Goal: Task Accomplishment & Management: Manage account settings

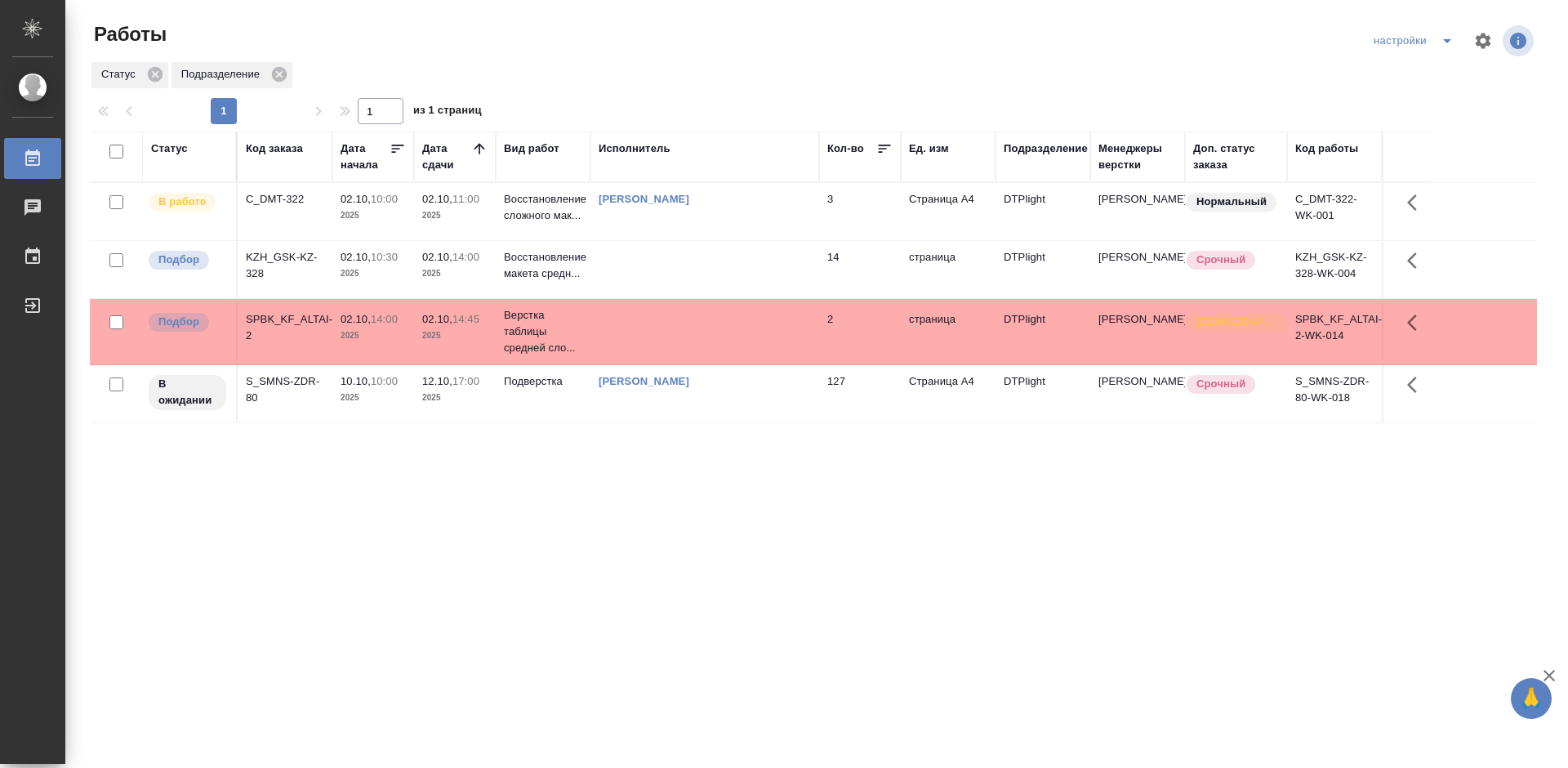
click at [599, 514] on div "Статус Код заказа Дата начала Дата сдачи Вид работ Исполнитель Кол-во Ед. изм П…" at bounding box center [813, 425] width 1447 height 588
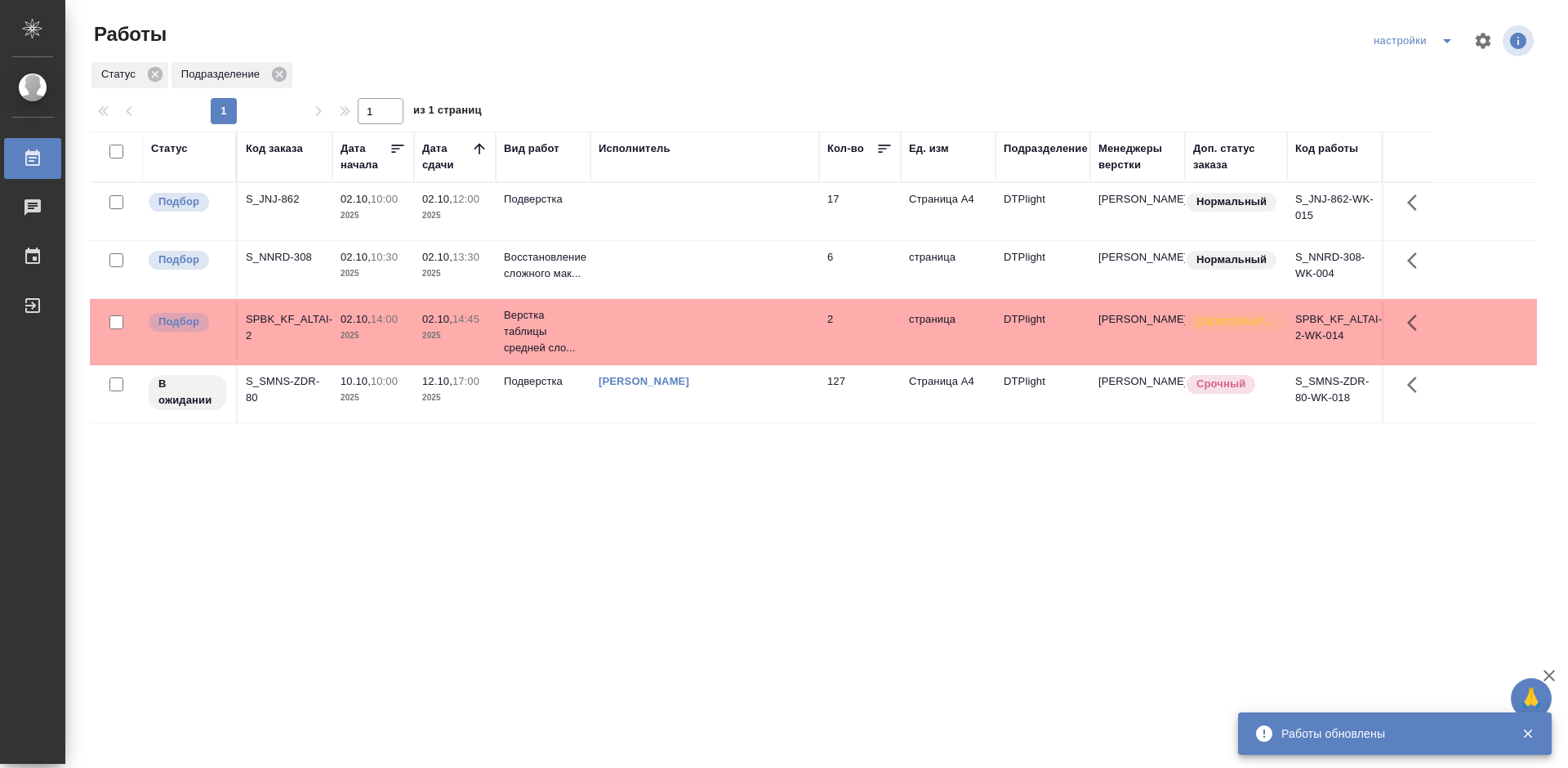
click at [878, 524] on div "Статус Код заказа Дата начала Дата сдачи Вид работ Исполнитель Кол-во Ед. изм П…" at bounding box center [813, 425] width 1447 height 588
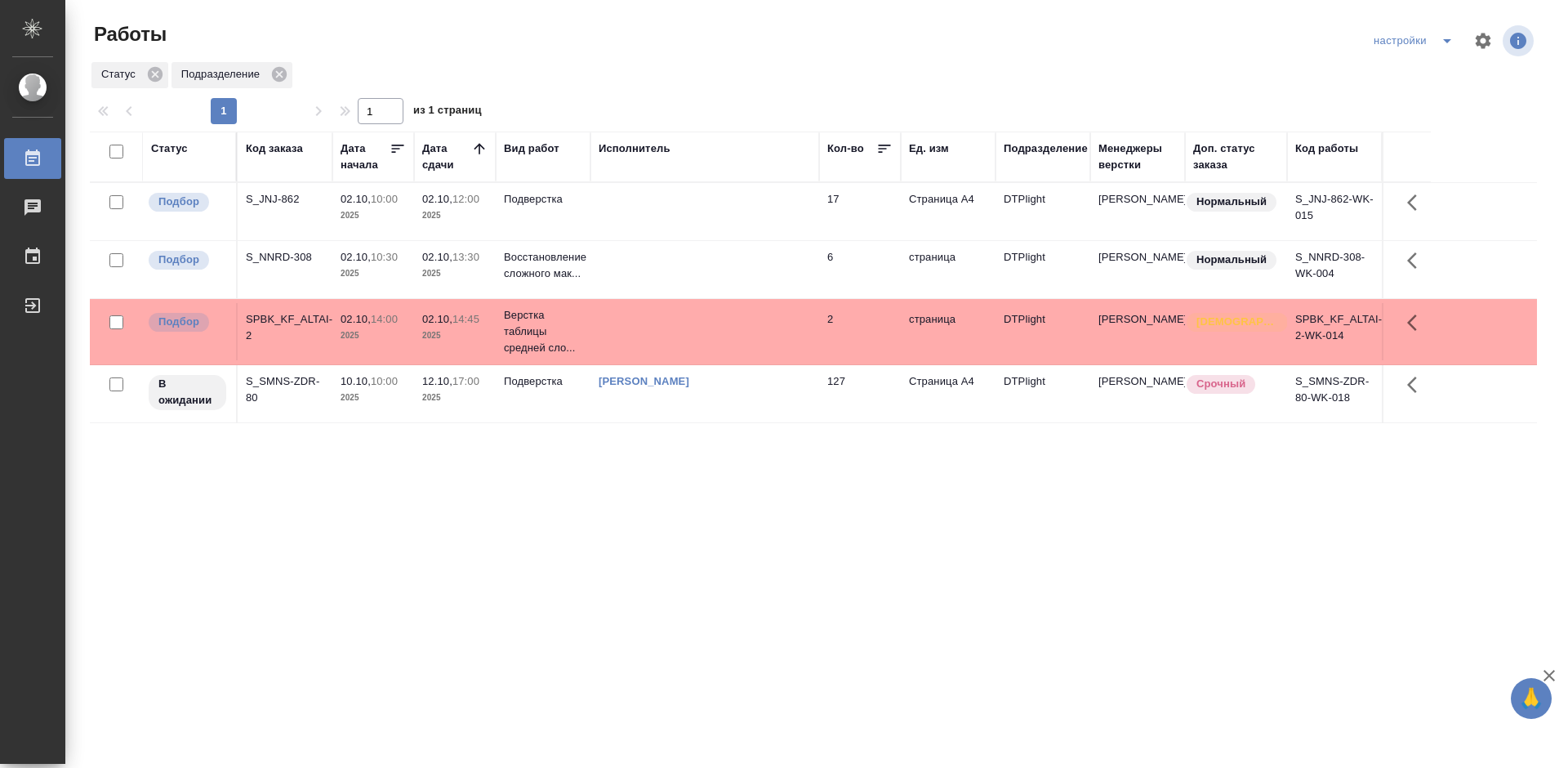
click at [286, 196] on div "S_JNJ-862" at bounding box center [285, 199] width 78 height 16
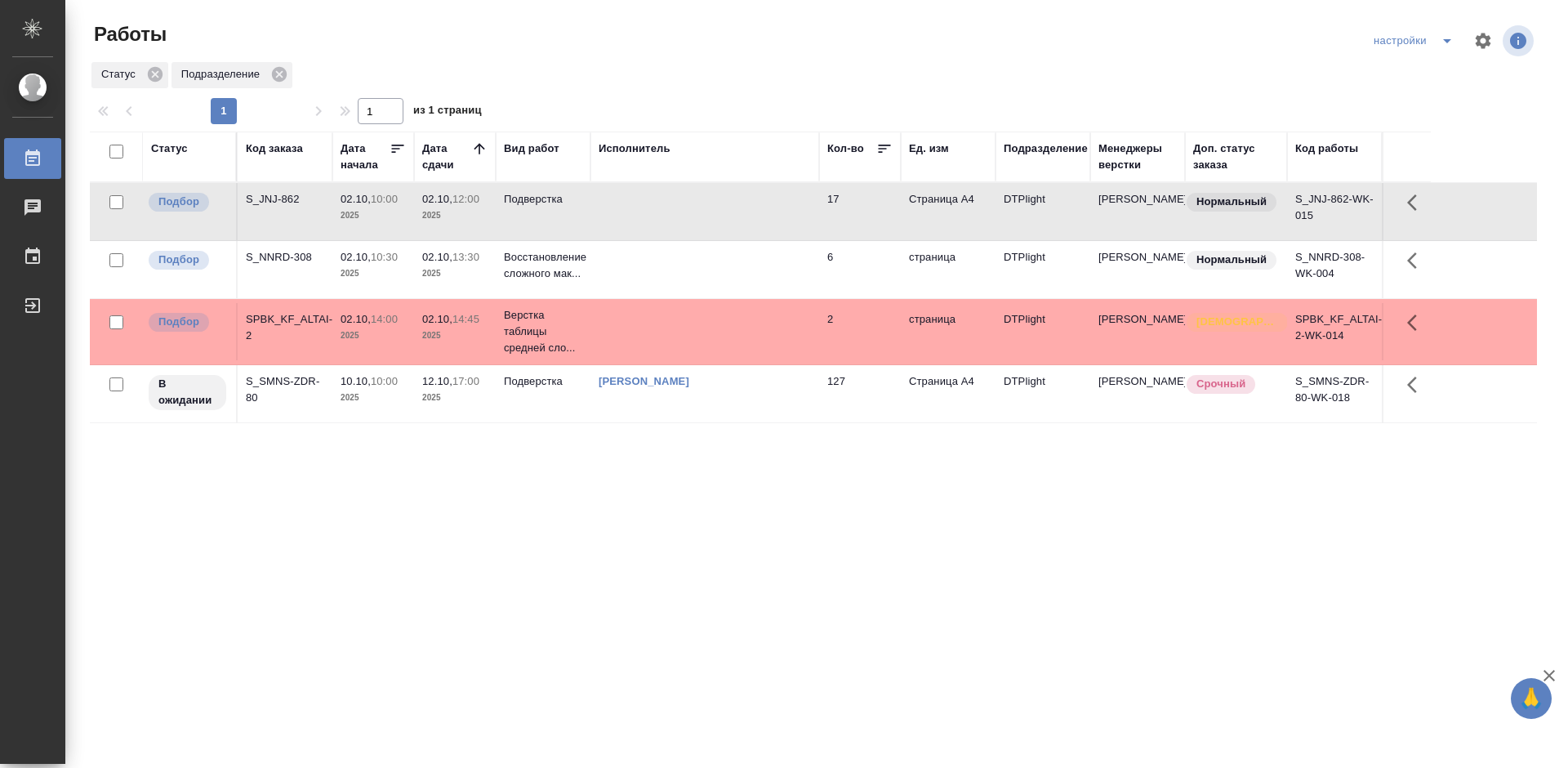
click at [286, 196] on div "S_JNJ-862" at bounding box center [285, 199] width 78 height 16
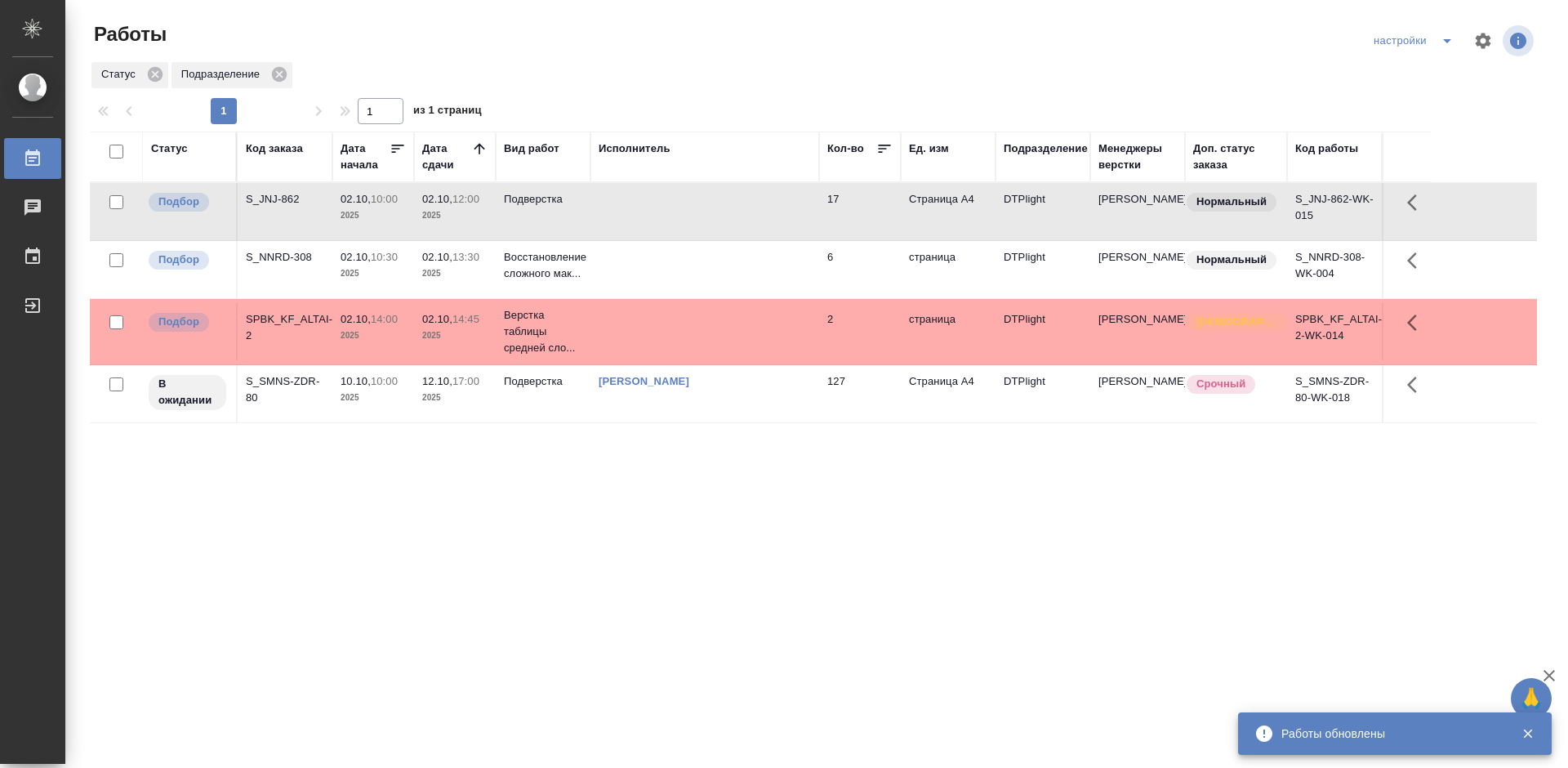
click at [740, 570] on div "Статус Код заказа Дата начала Дата сдачи Вид работ Исполнитель Кол-во Ед. изм П…" at bounding box center [813, 425] width 1447 height 588
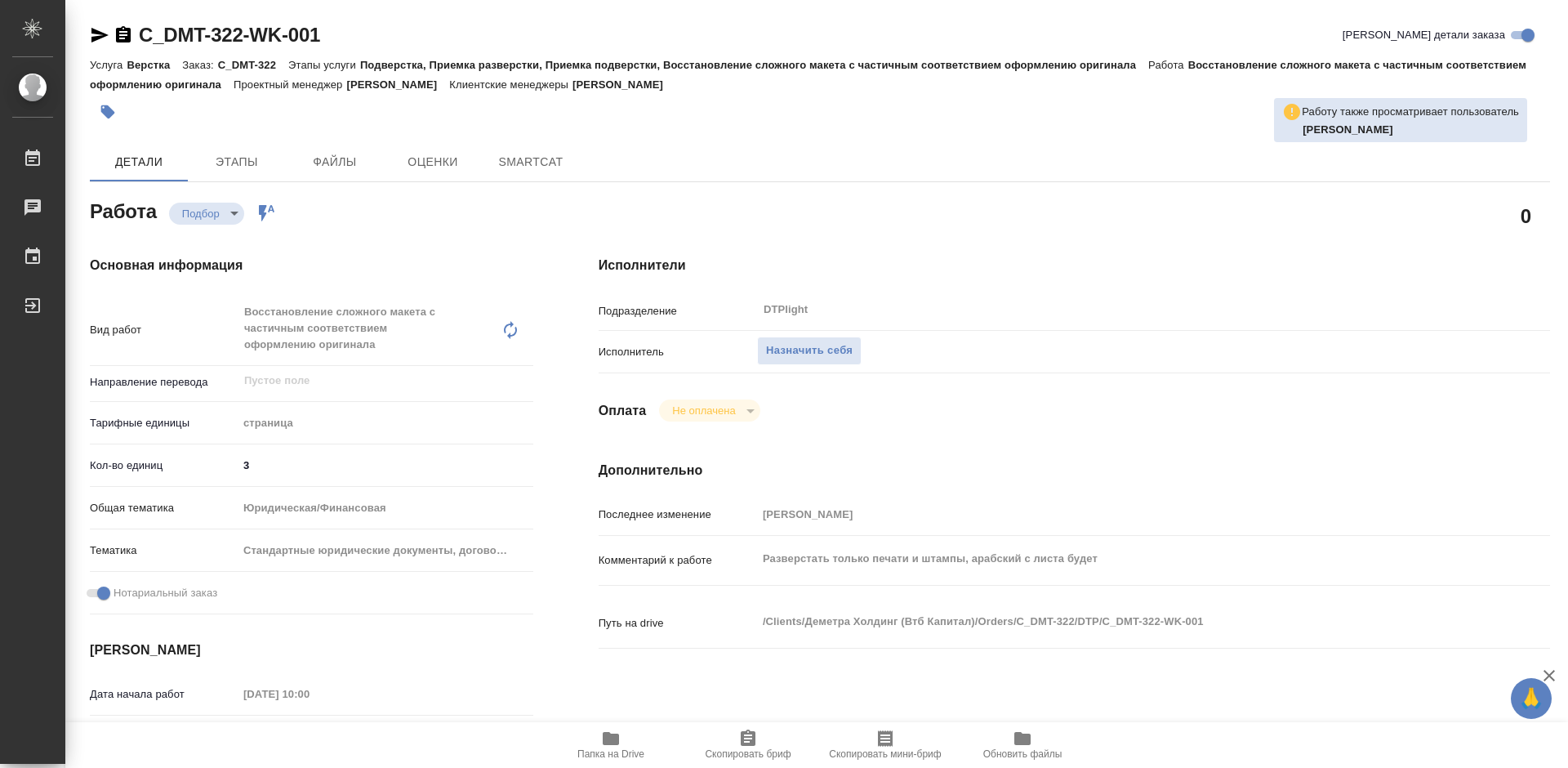
type textarea "x"
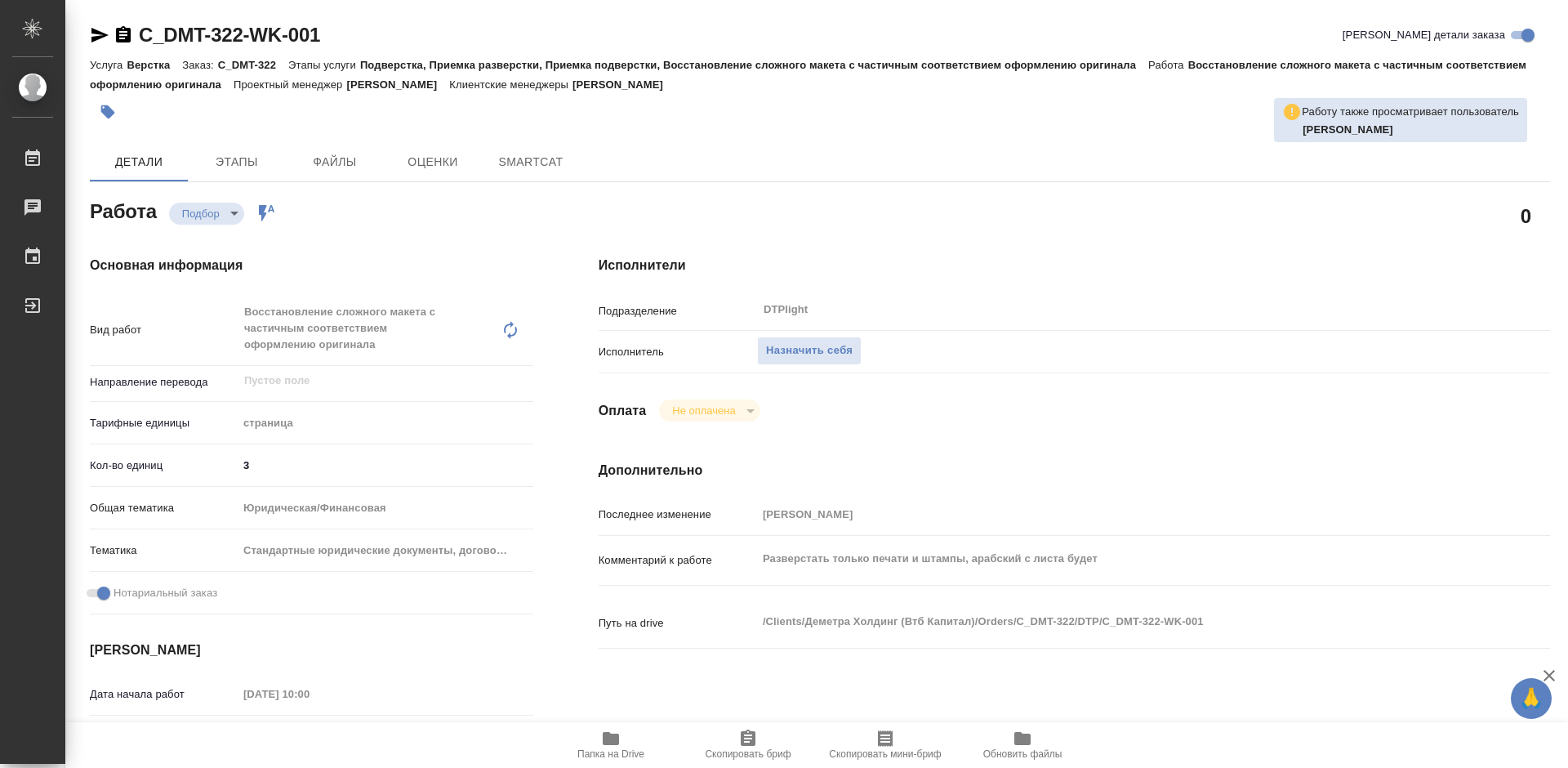
type textarea "x"
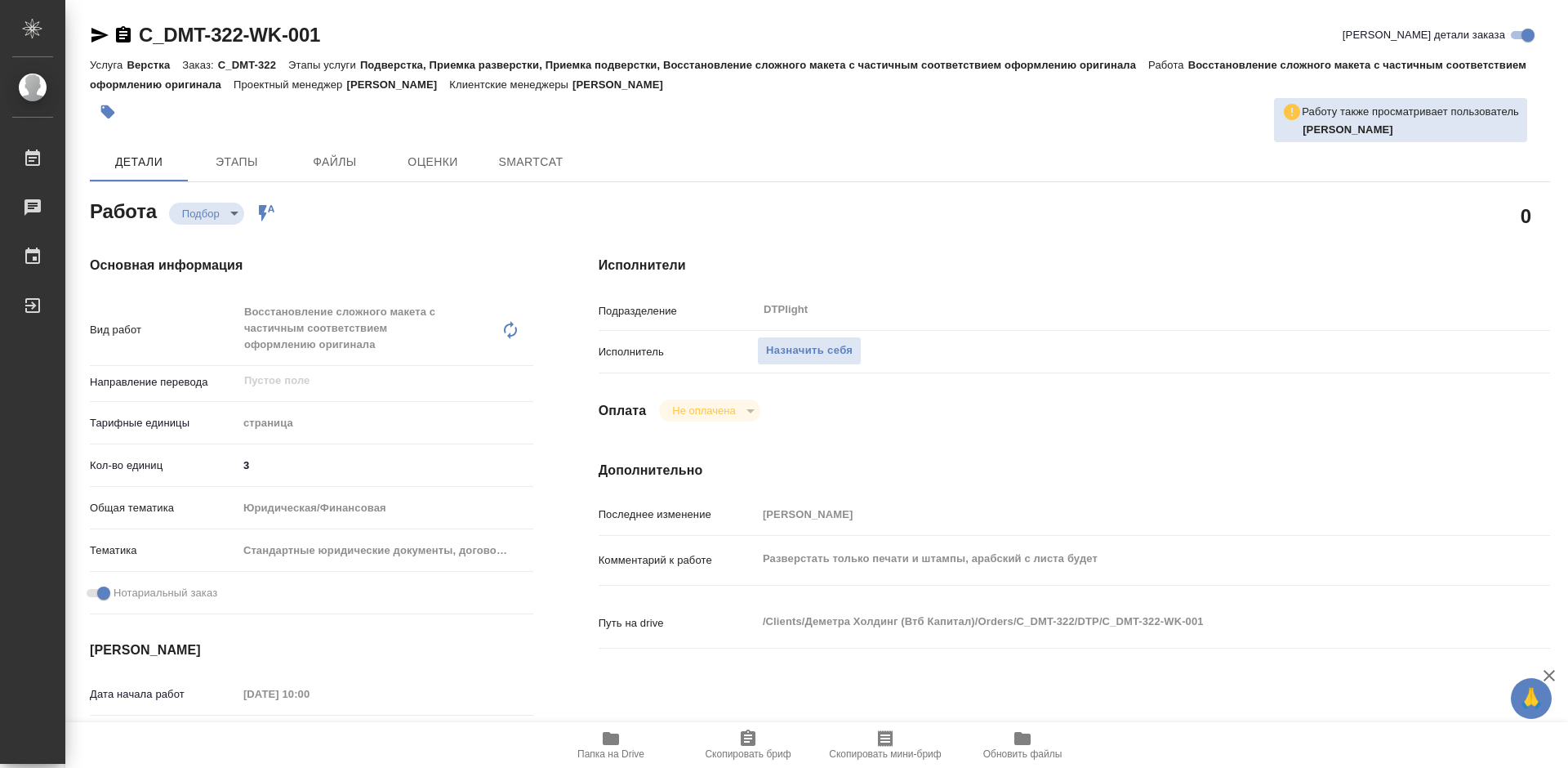
type textarea "x"
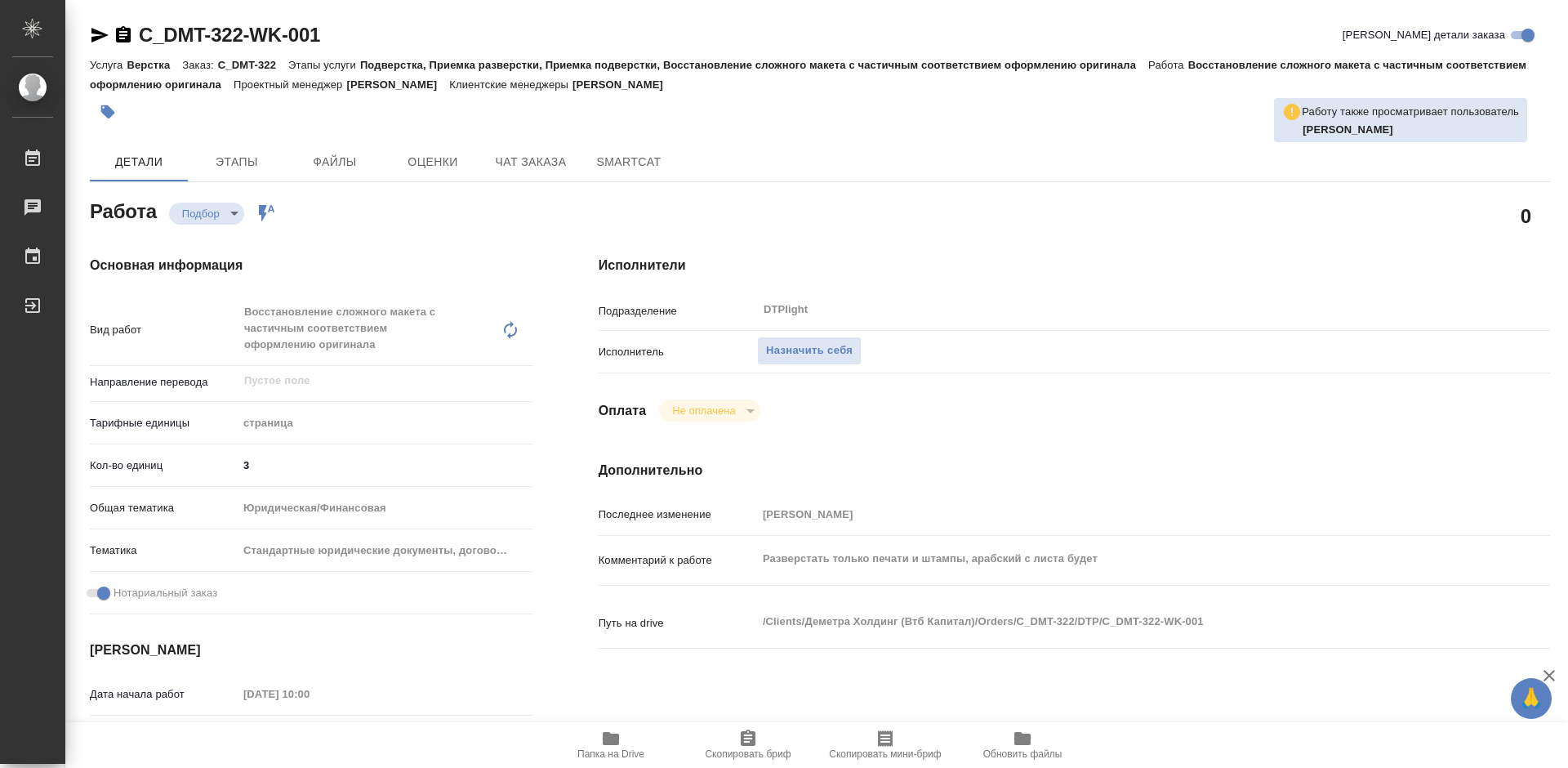
type textarea "x"
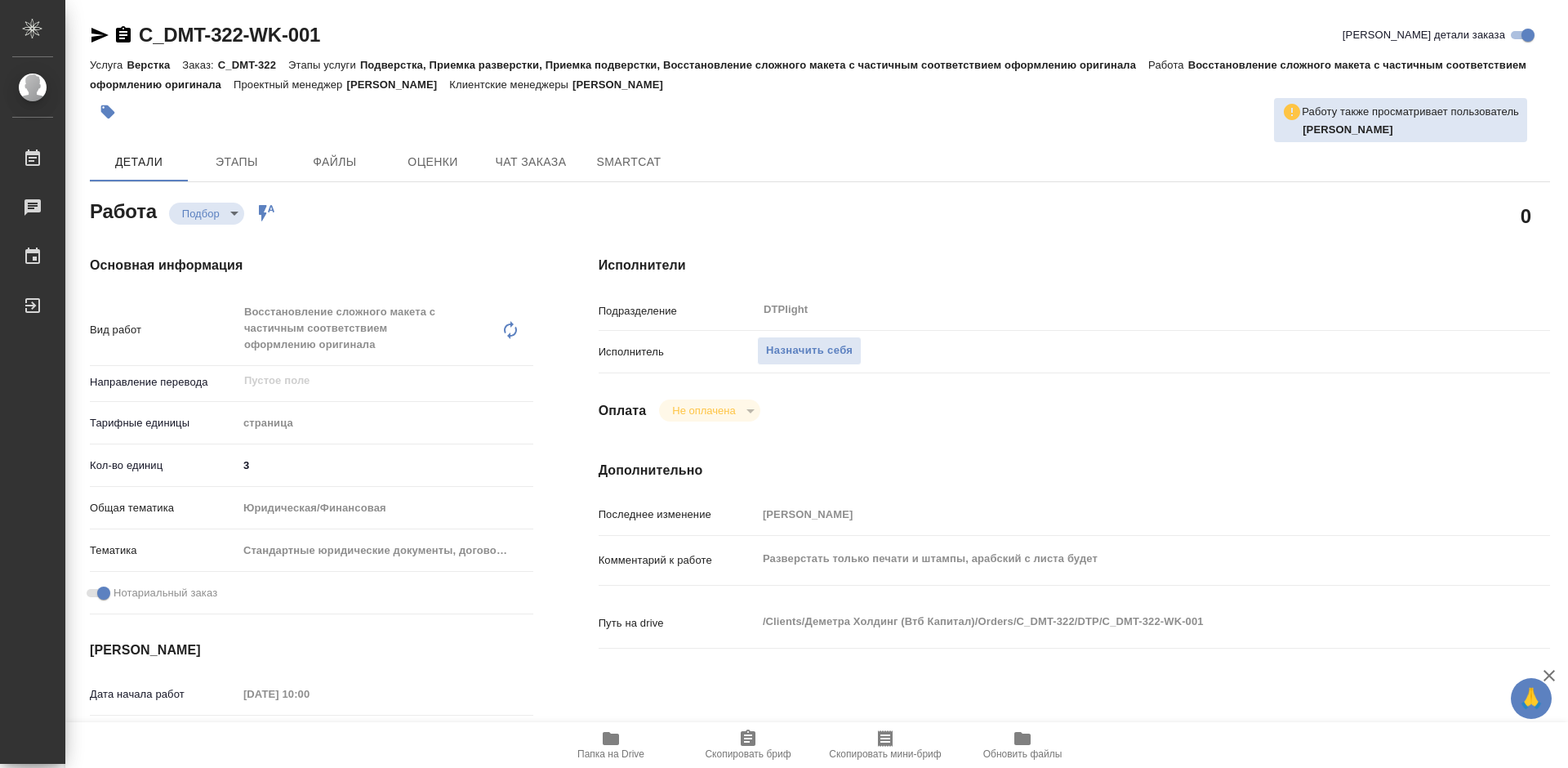
type textarea "x"
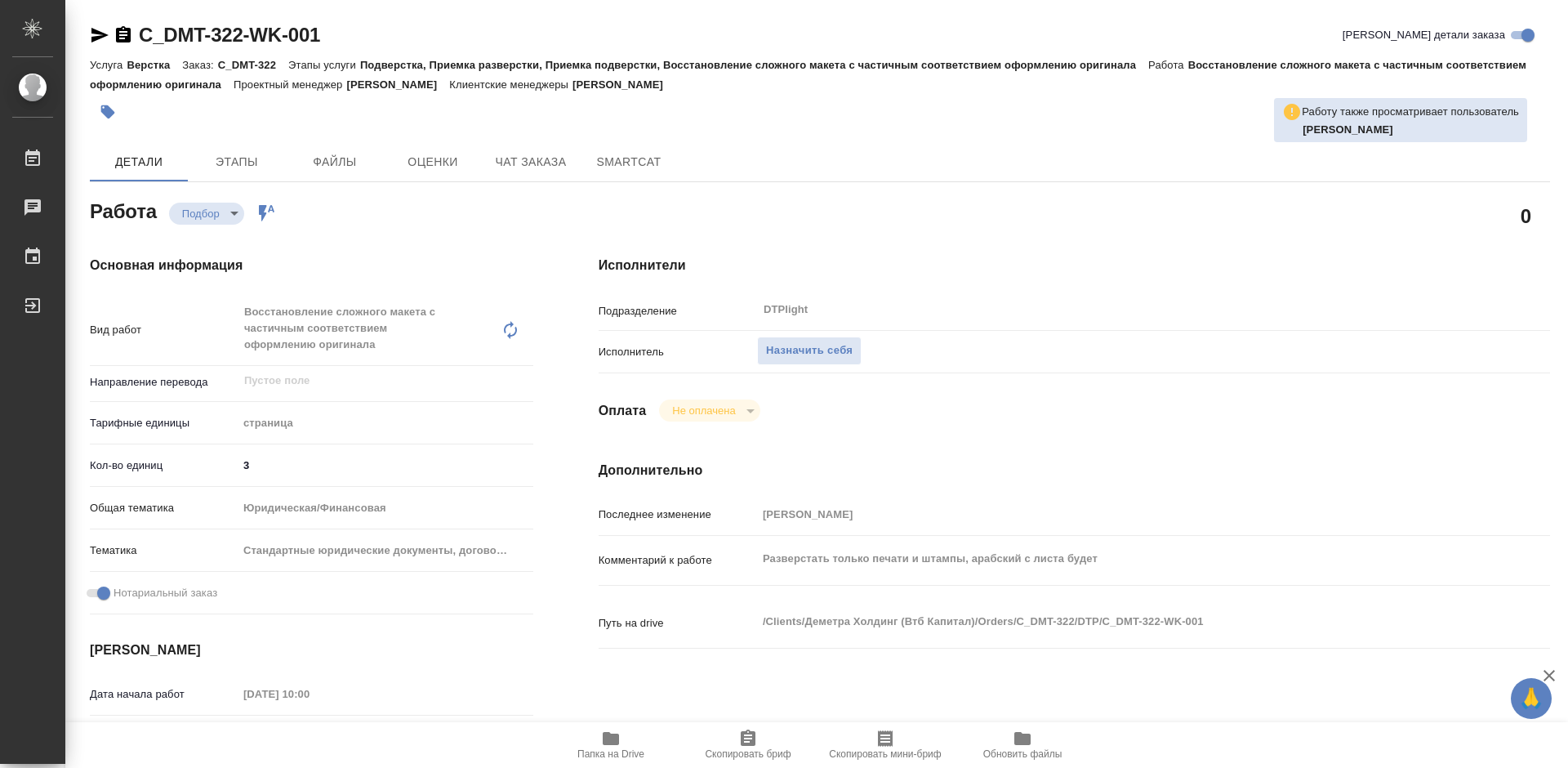
click at [624, 751] on span "Папка на Drive" at bounding box center [610, 754] width 67 height 12
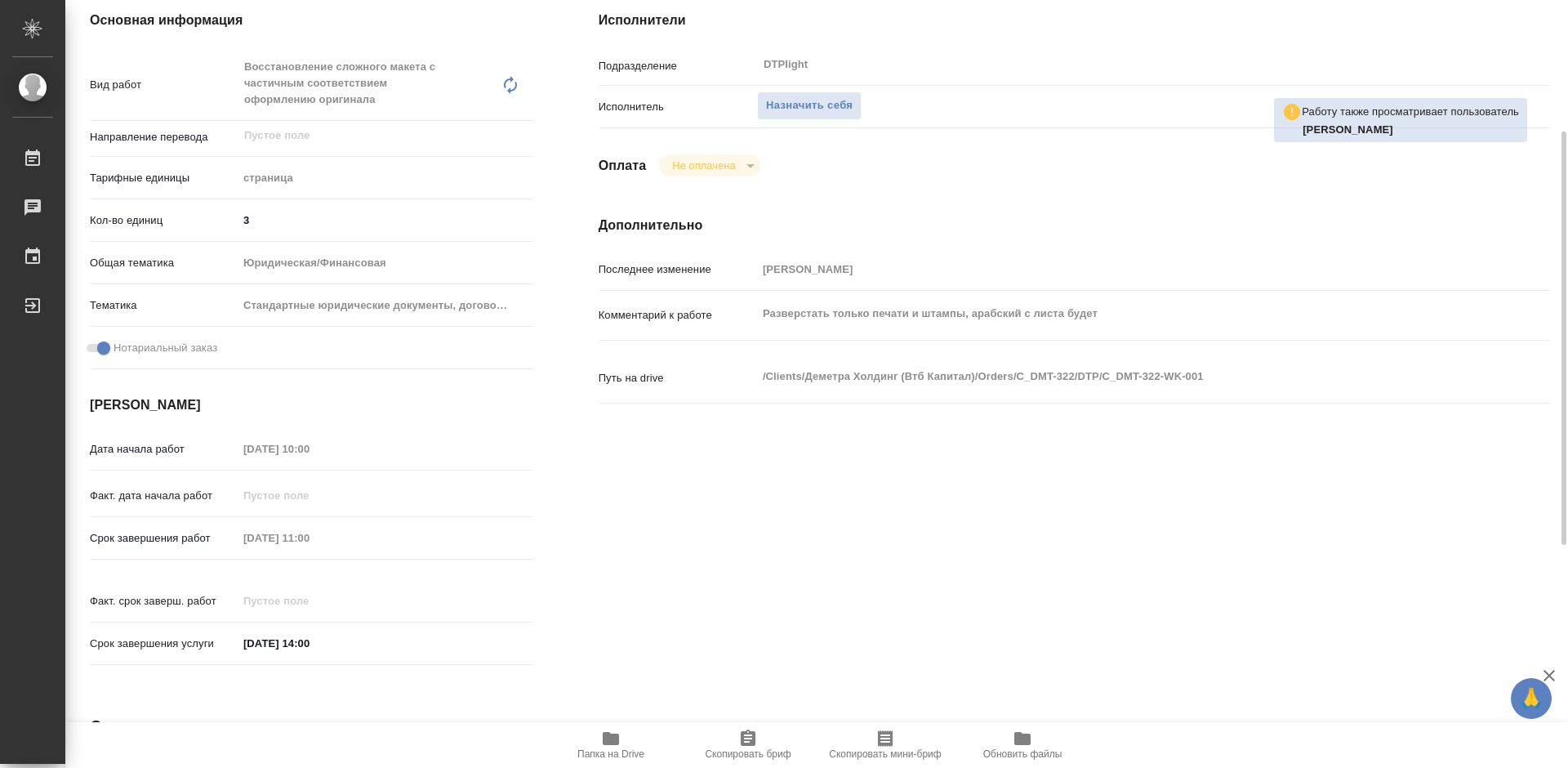
scroll to position [82, 0]
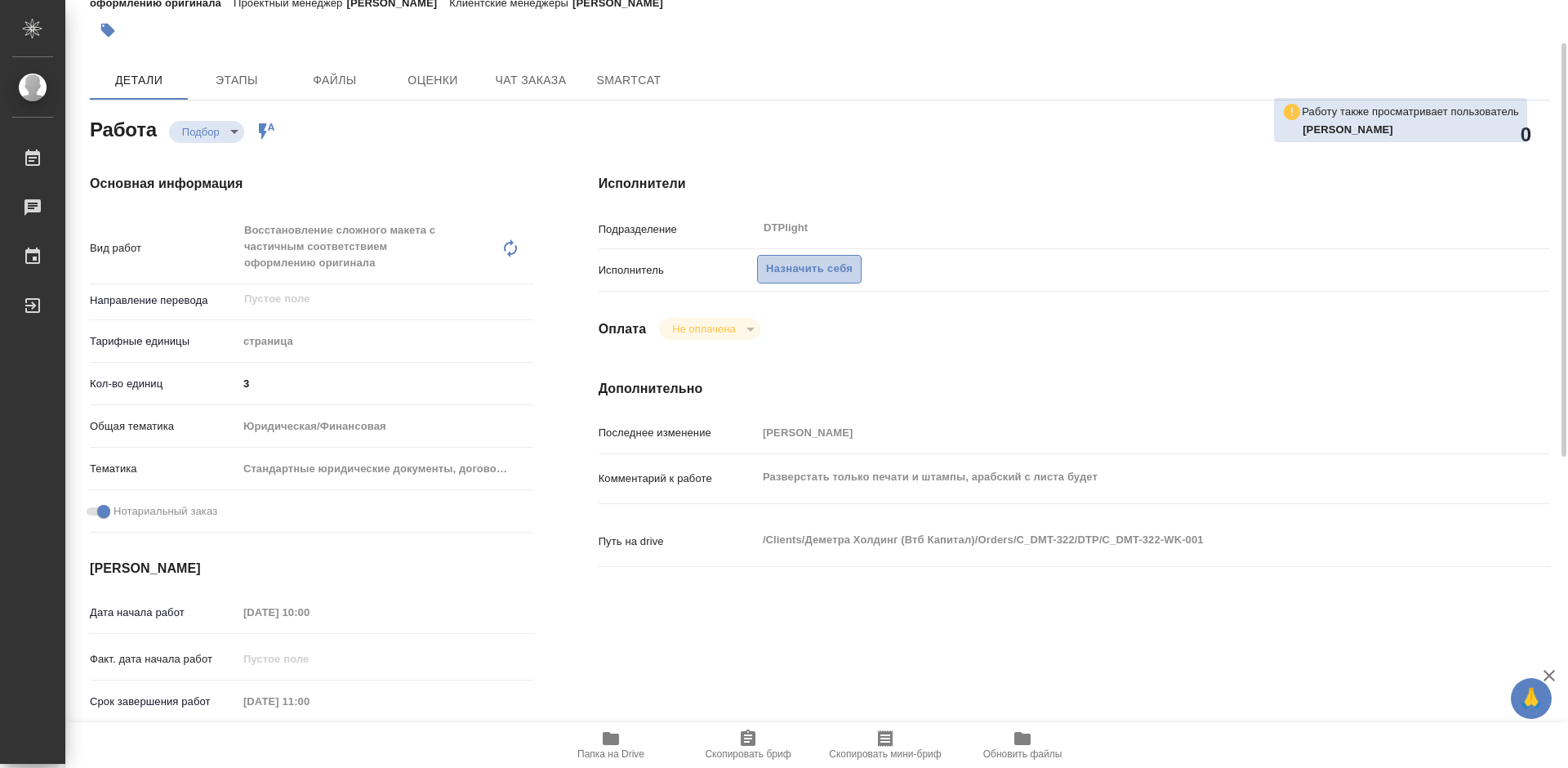
click at [797, 271] on span "Назначить себя" at bounding box center [810, 268] width 87 height 18
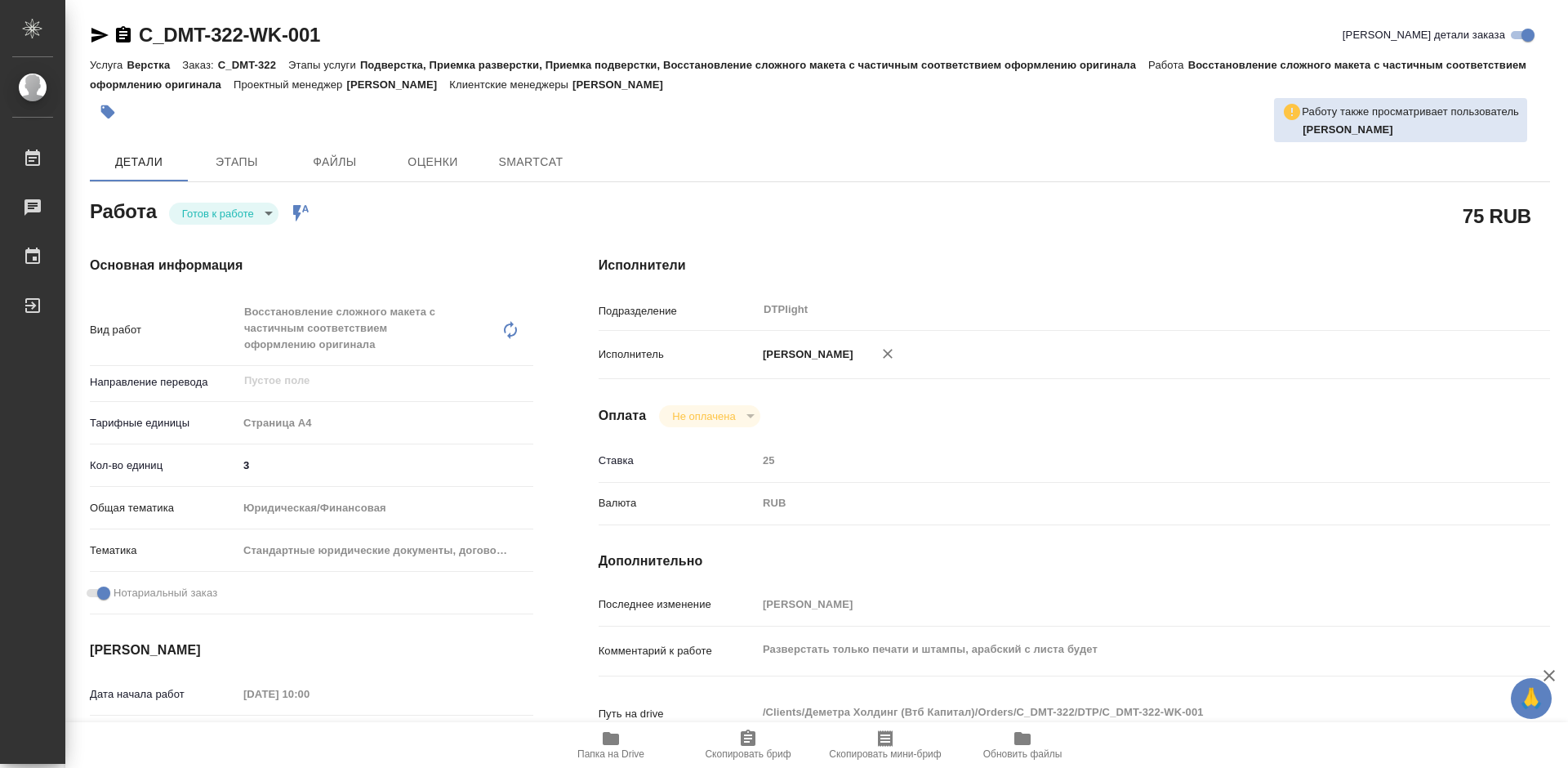
type textarea "x"
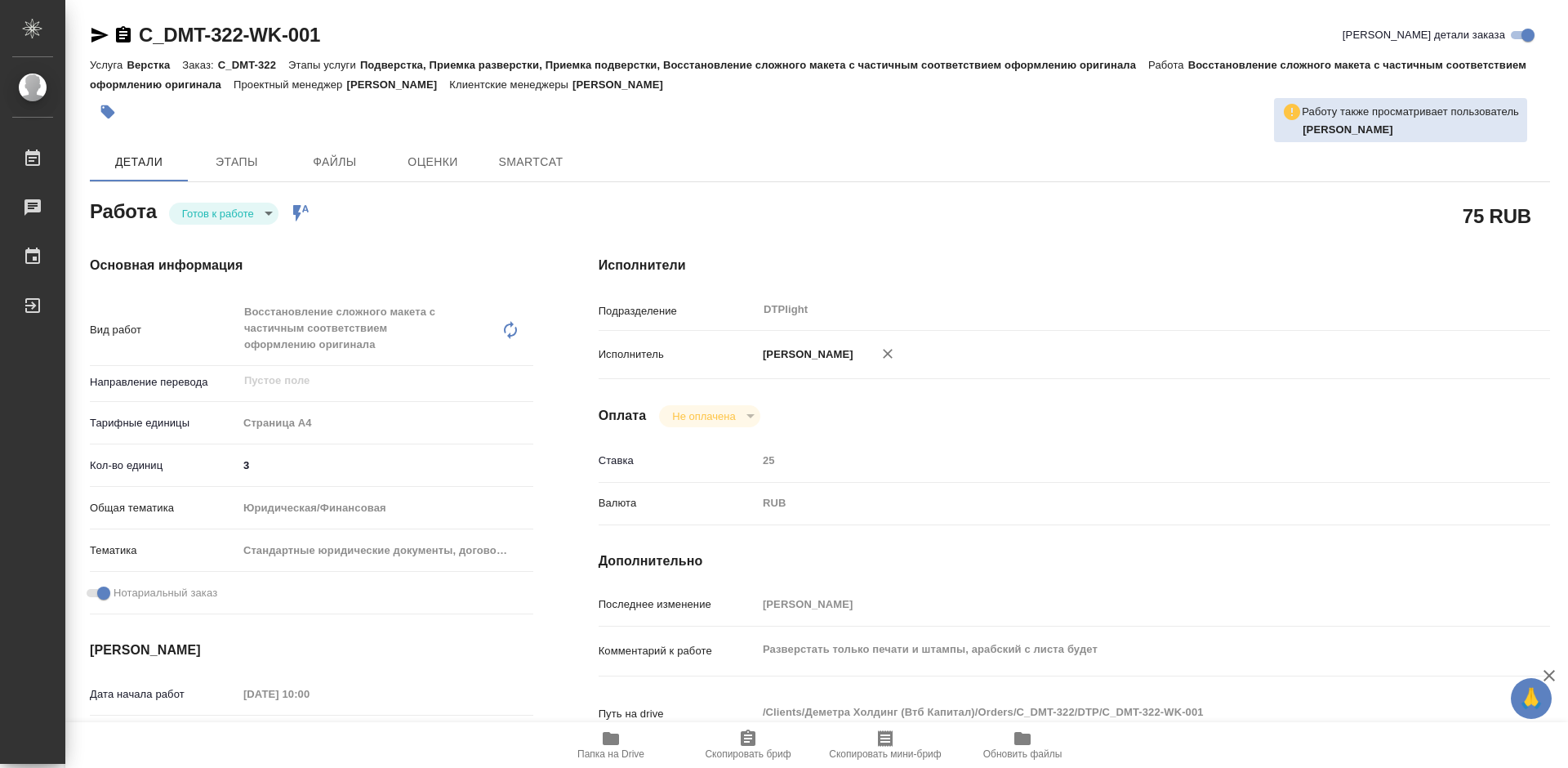
type textarea "x"
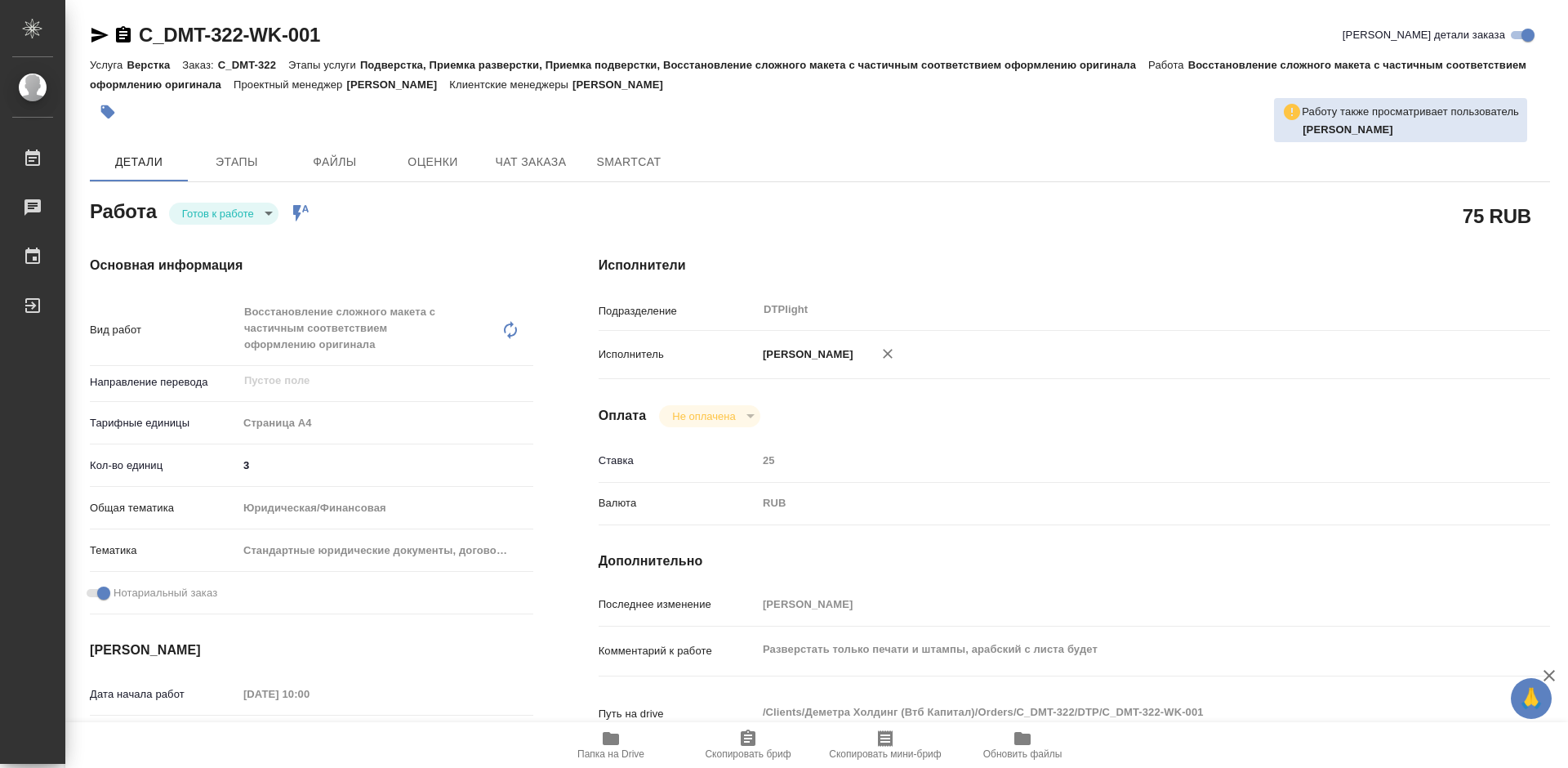
type textarea "x"
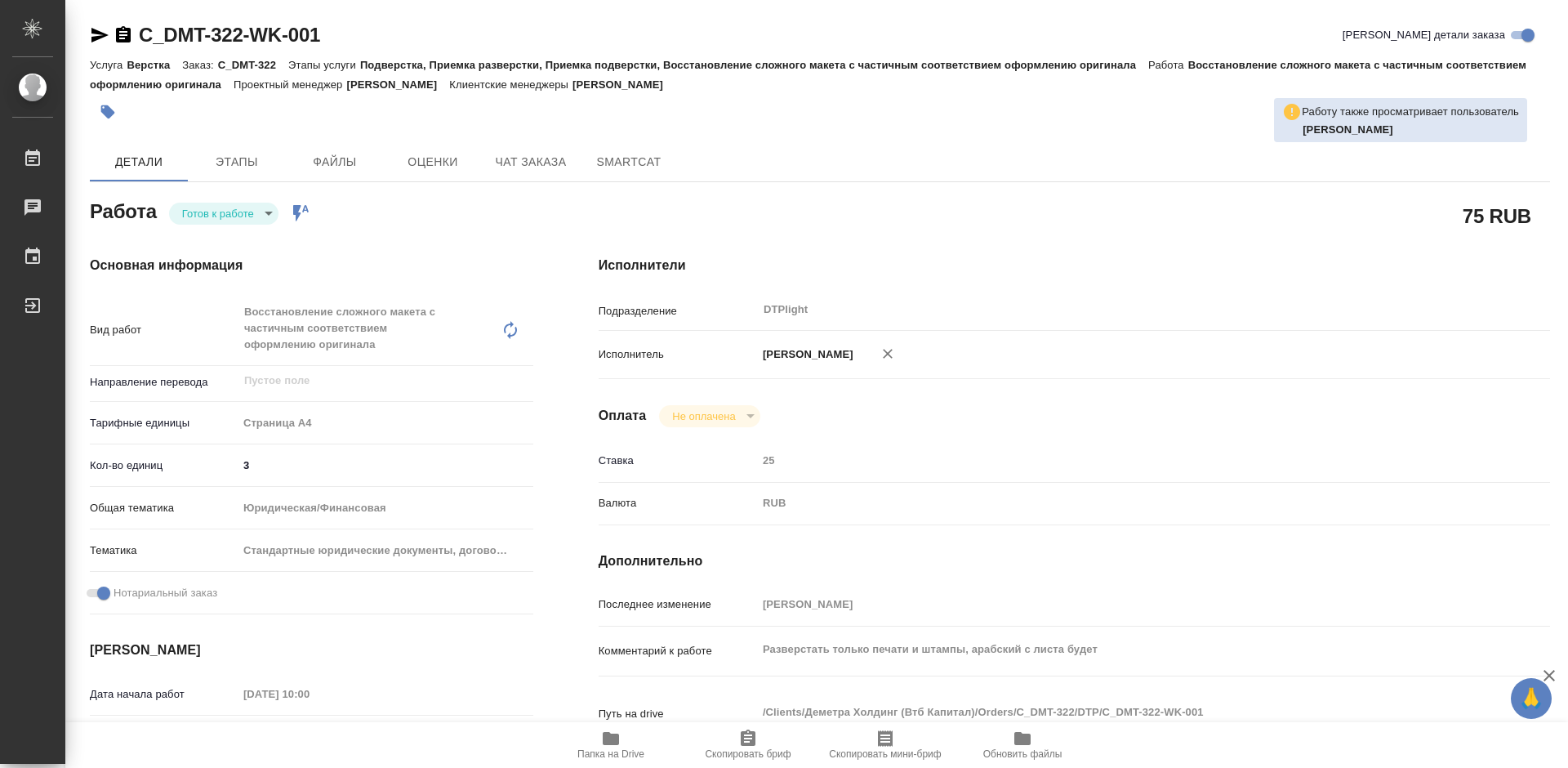
type textarea "x"
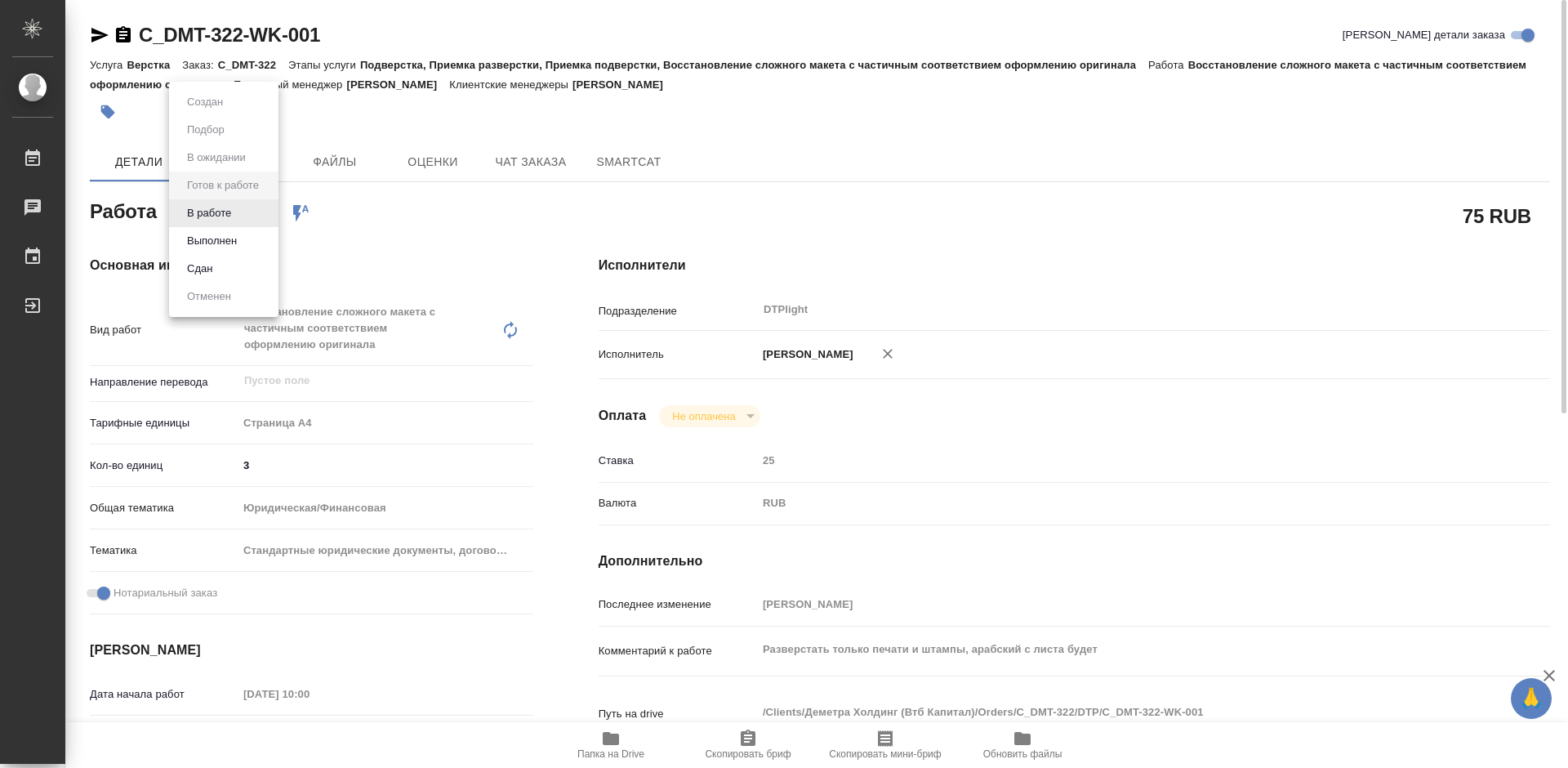
click at [237, 205] on body "🙏 .cls-1 fill:#fff; AWATERA Tretyakova Mariya Работы 0 Чаты График Выйти C_DMT-…" at bounding box center [784, 384] width 1568 height 768
click at [232, 214] on button "В работе" at bounding box center [209, 213] width 54 height 18
type textarea "x"
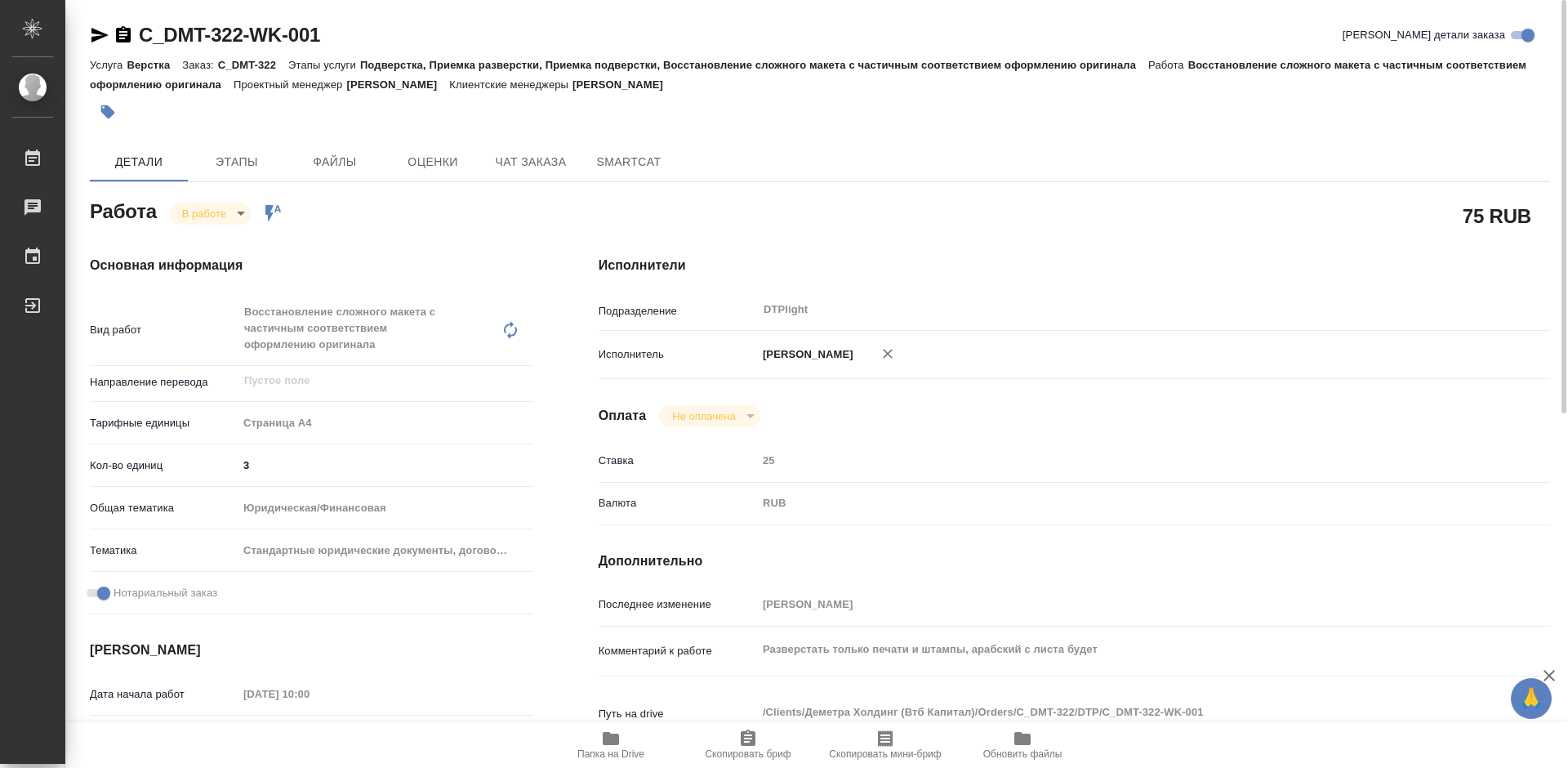
type textarea "x"
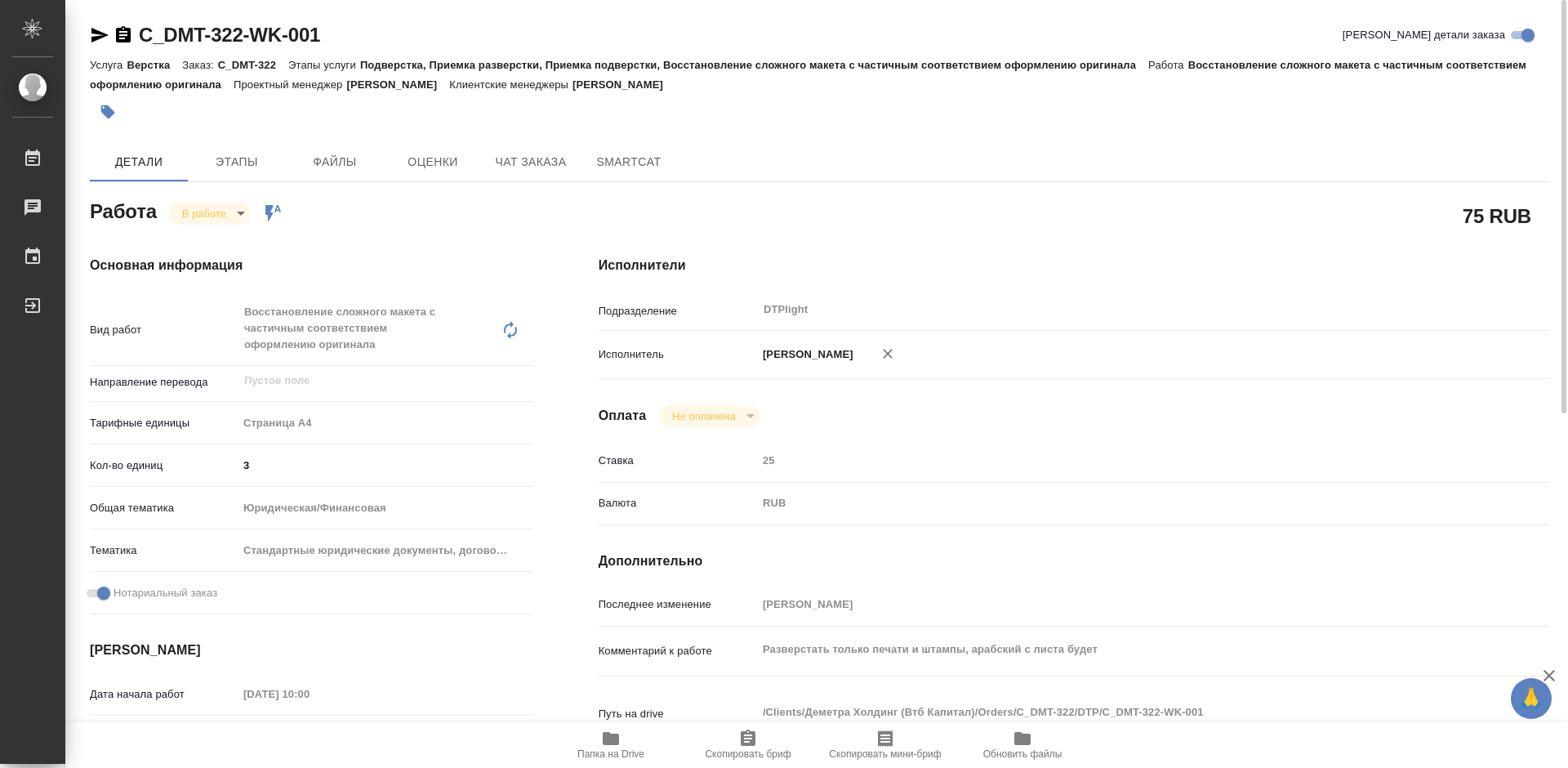
type textarea "x"
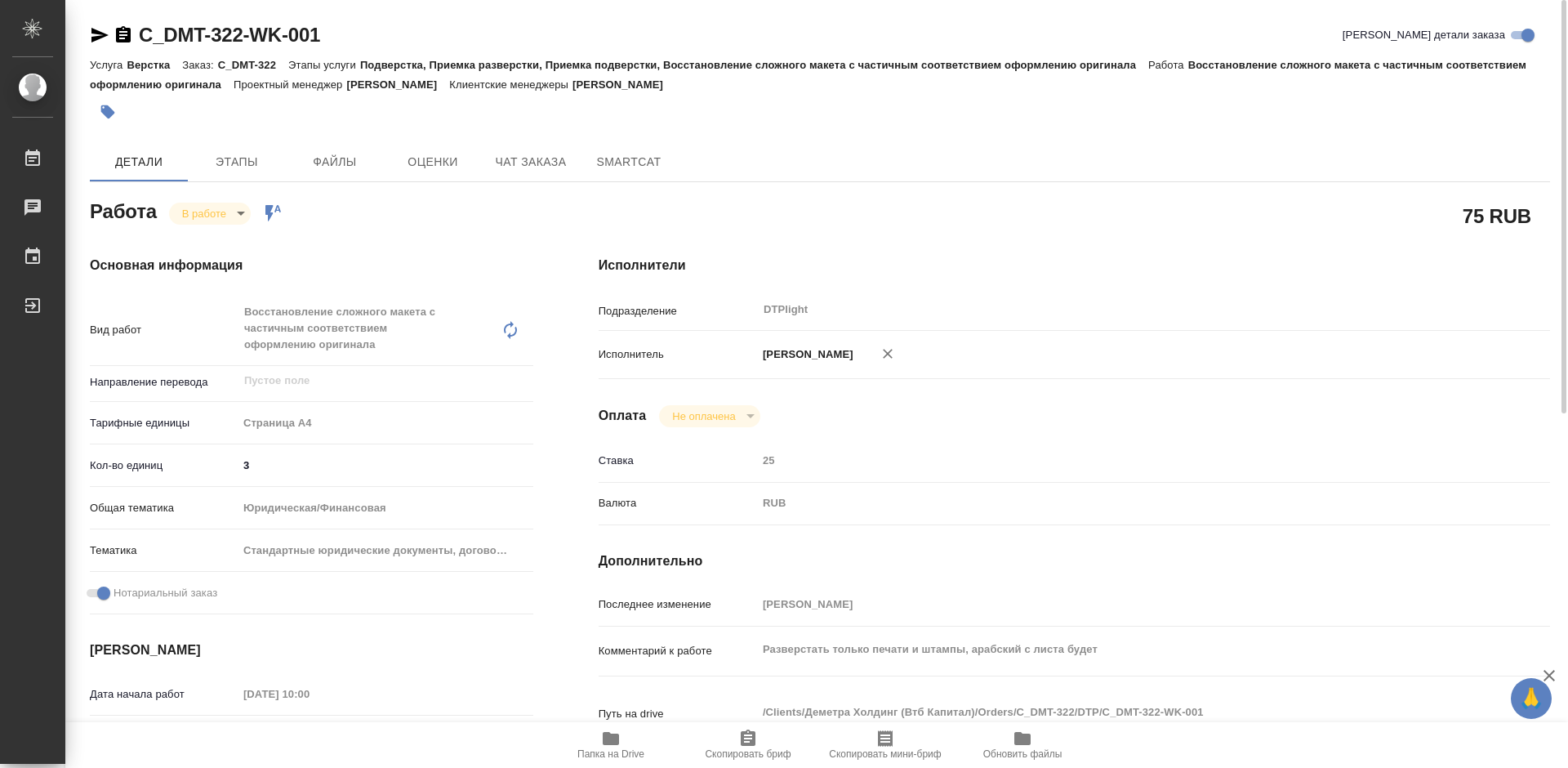
type textarea "x"
click at [116, 114] on button "button" at bounding box center [107, 111] width 36 height 36
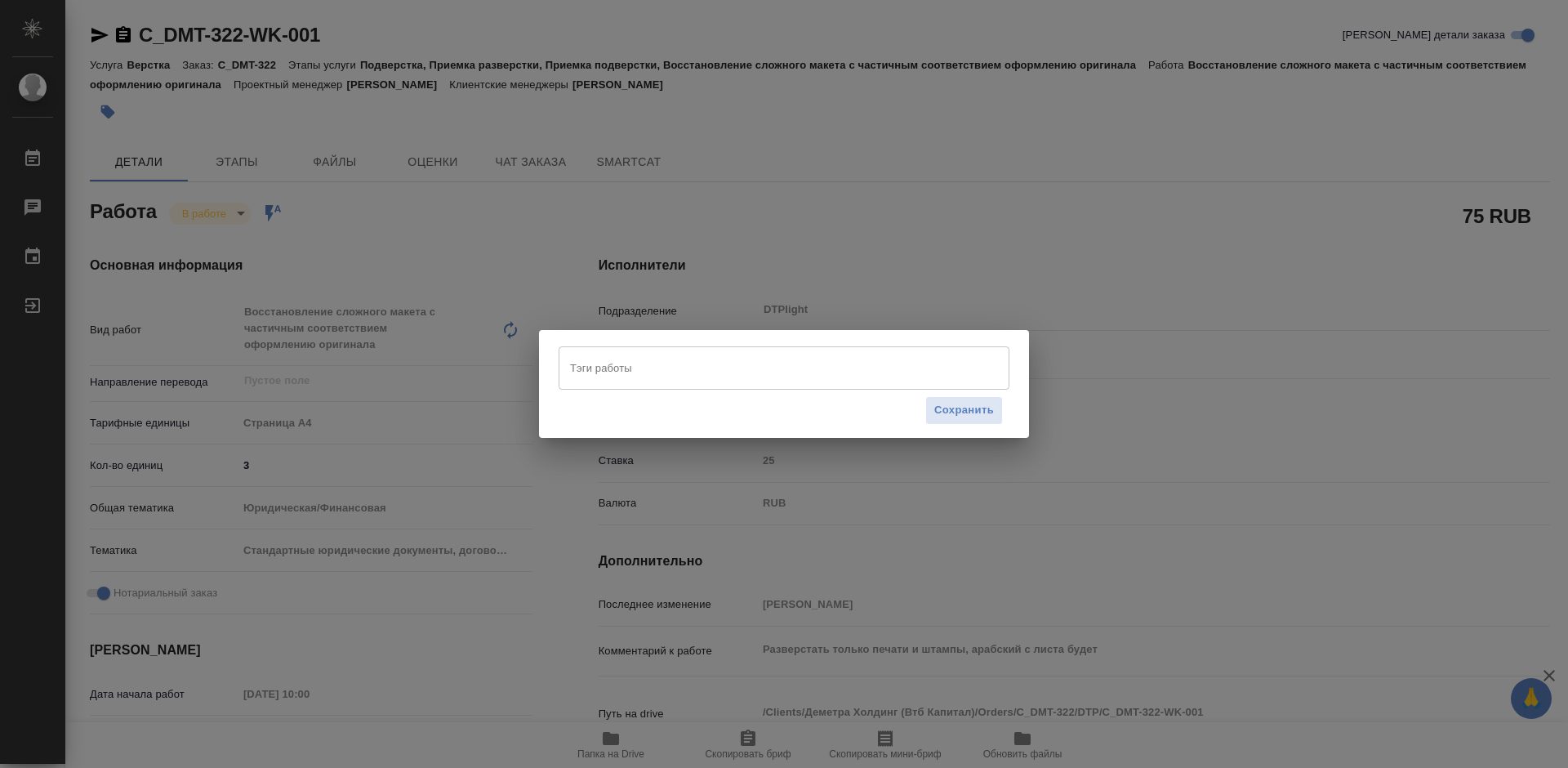
click at [632, 374] on input "Тэги работы" at bounding box center [769, 367] width 405 height 28
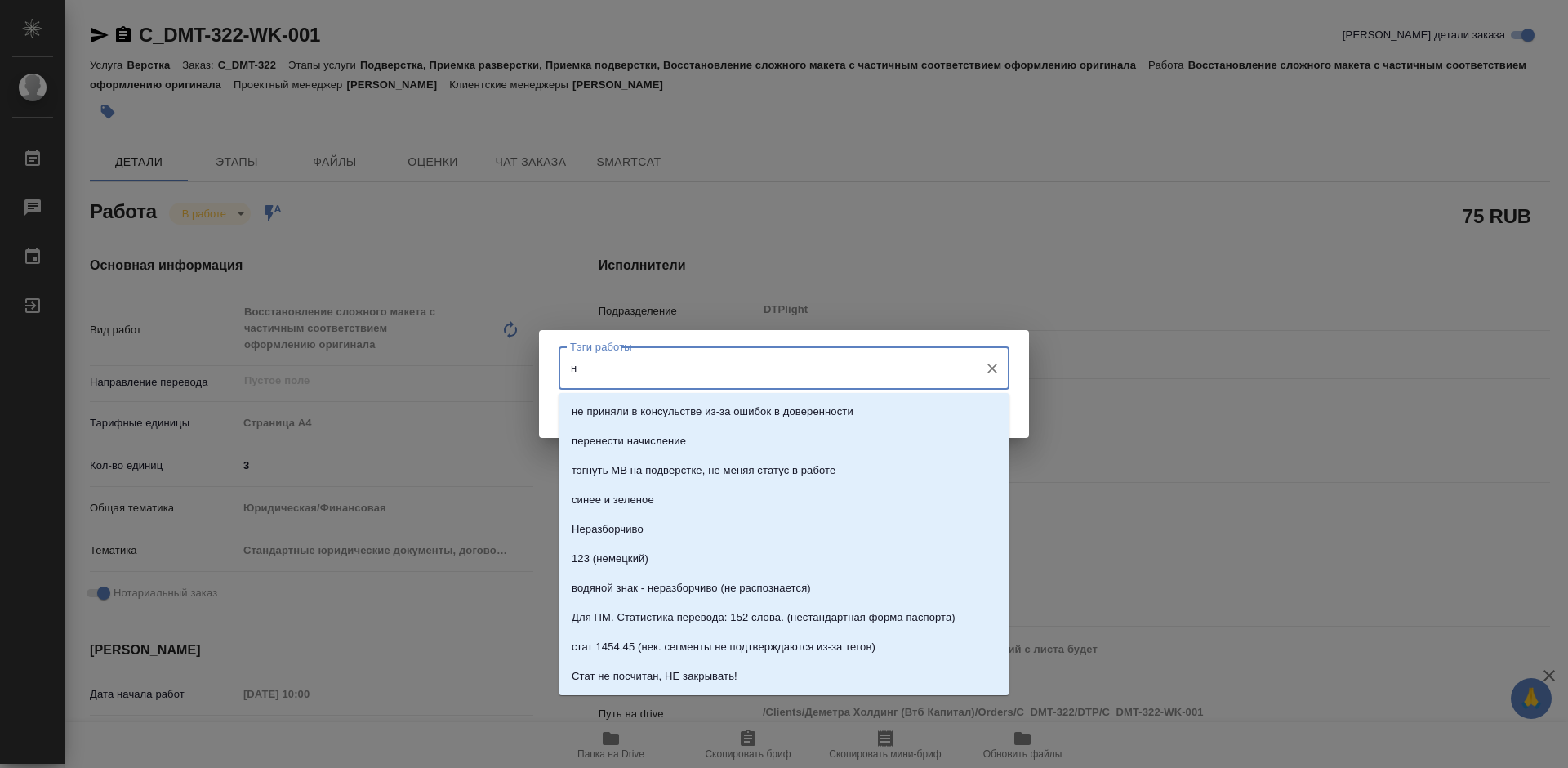
type input "не"
click at [640, 525] on p "Неразборчиво" at bounding box center [607, 529] width 71 height 16
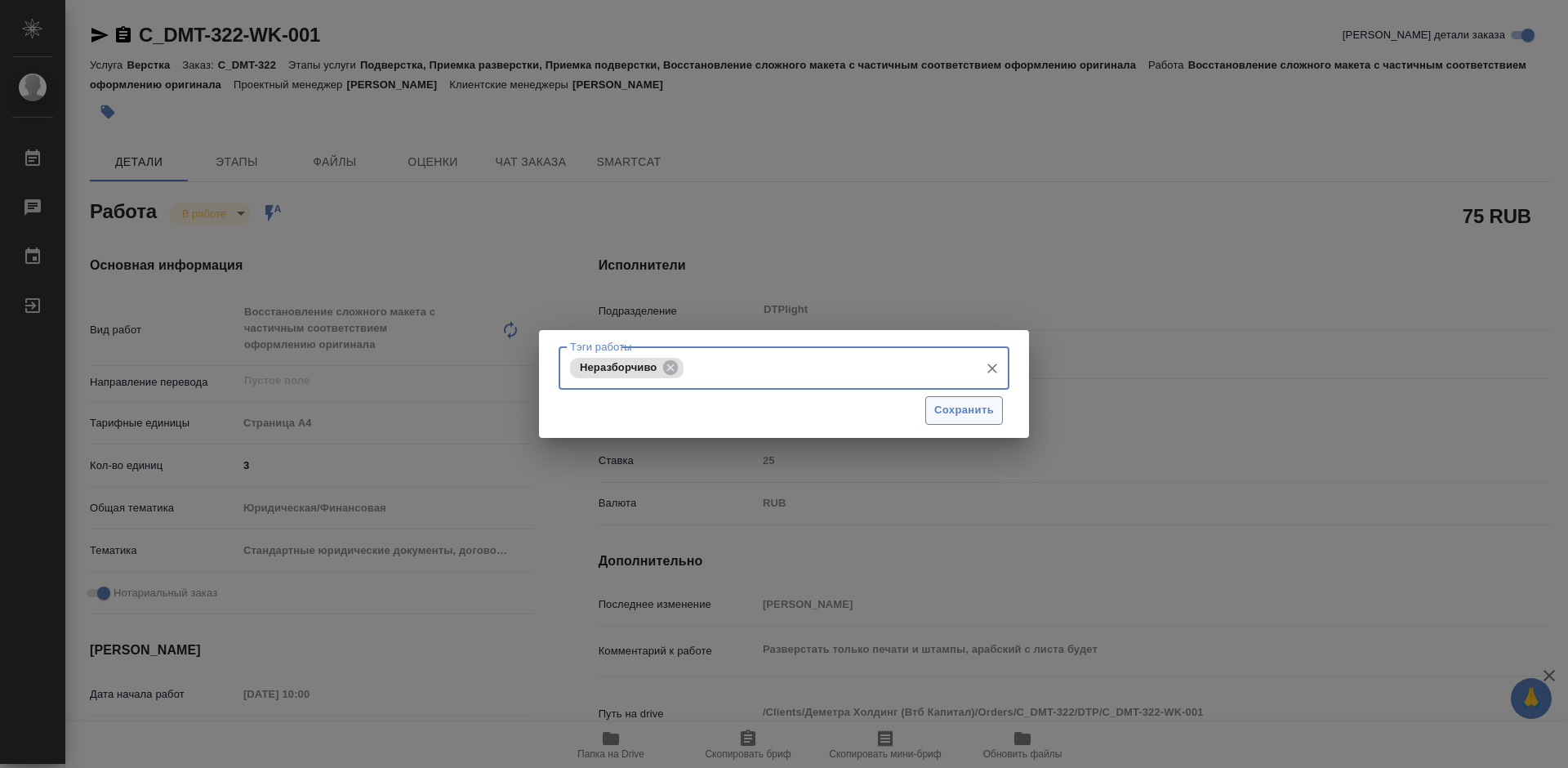
click at [976, 412] on span "Сохранить" at bounding box center [964, 410] width 60 height 18
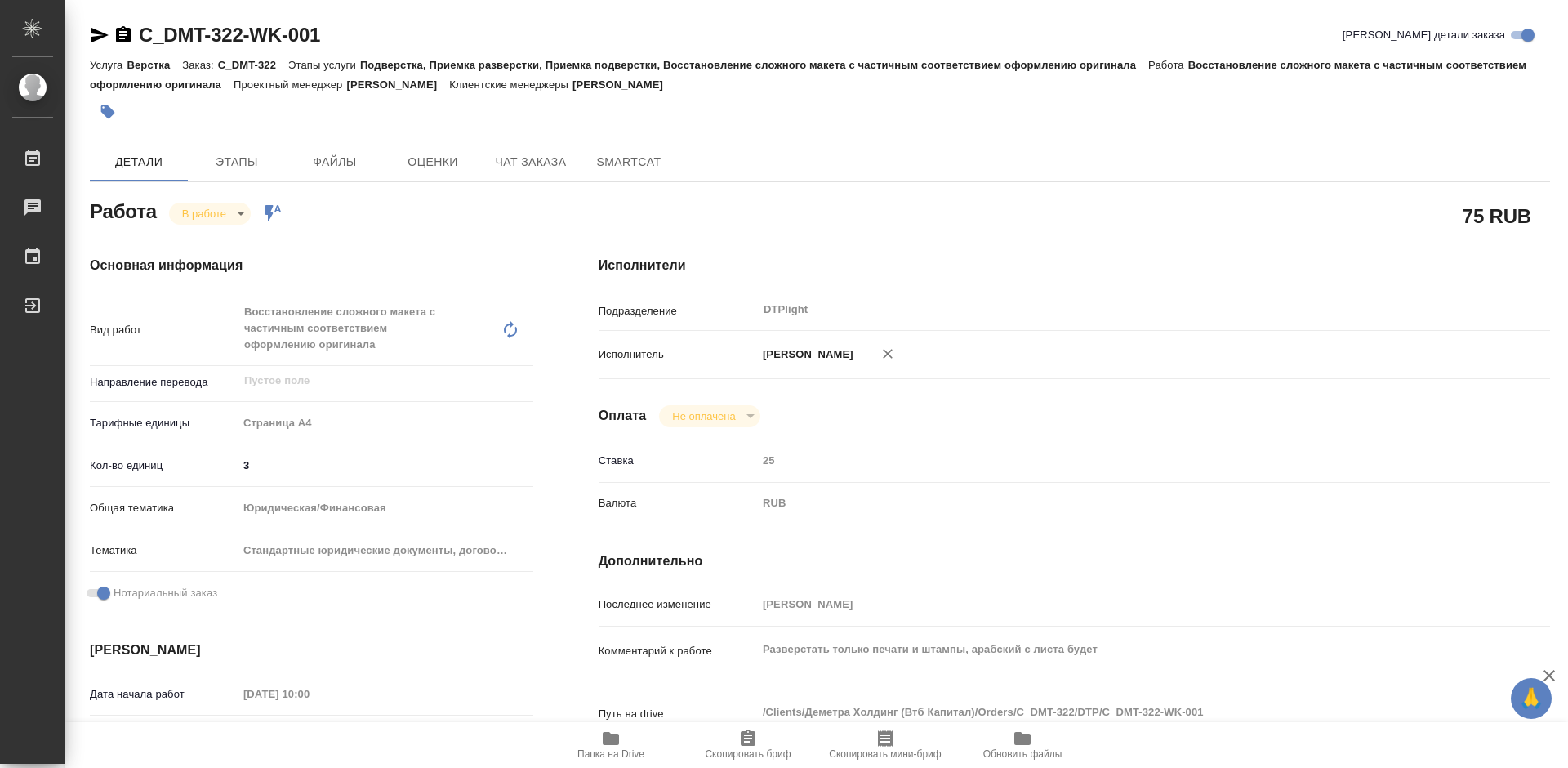
type input "inProgress"
type textarea "Восстановление сложного макета с частичным соответствием оформлению оригинала"
type textarea "x"
type input "5f036ec4e16dec2d6b59c8ff"
type input "3"
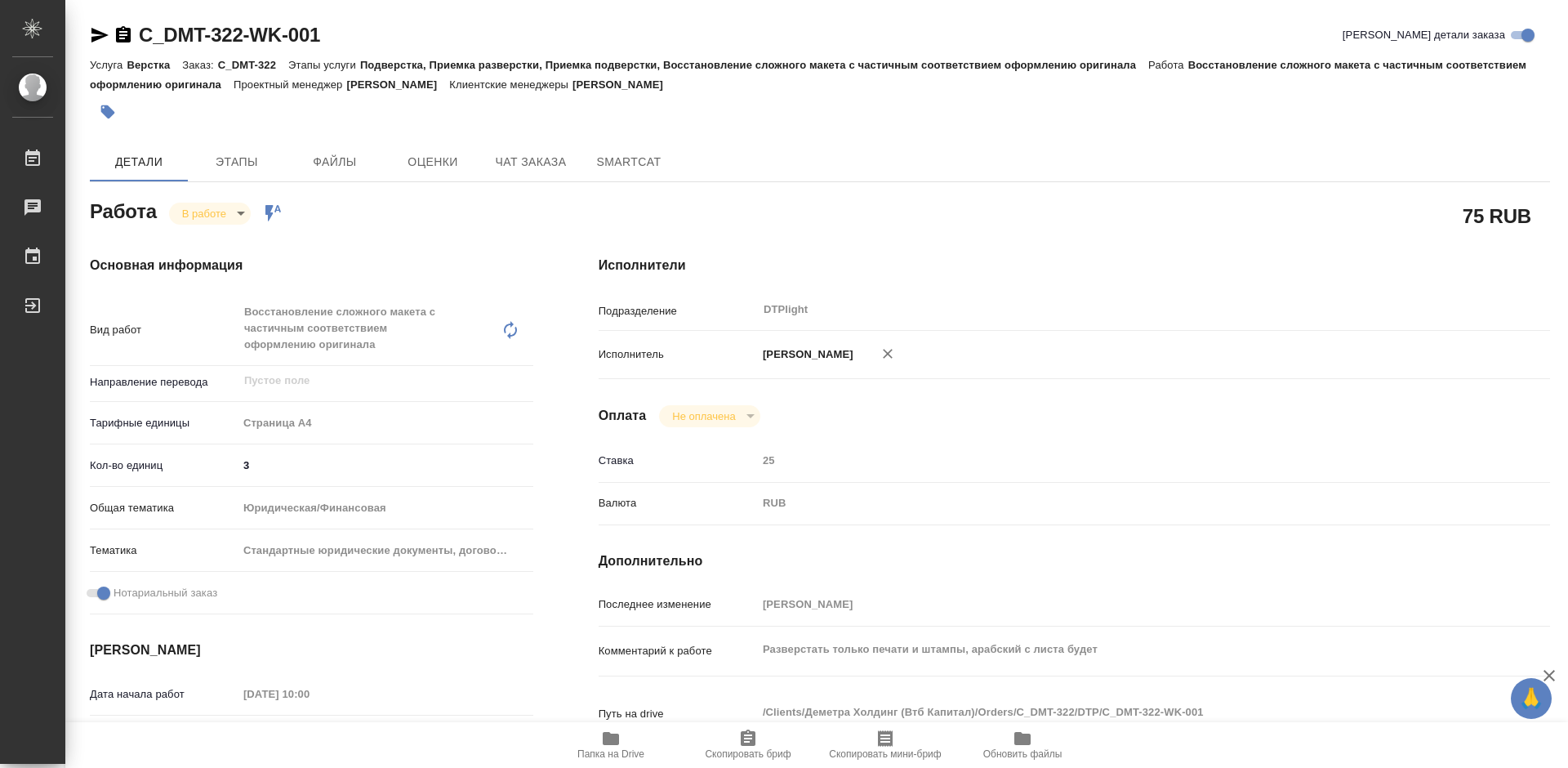
type input "yr-fn"
type input "5f647205b73bc97568ca66bf"
checkbox input "true"
type input "02.10.2025 10:00"
type input "02.10.2025 10:20"
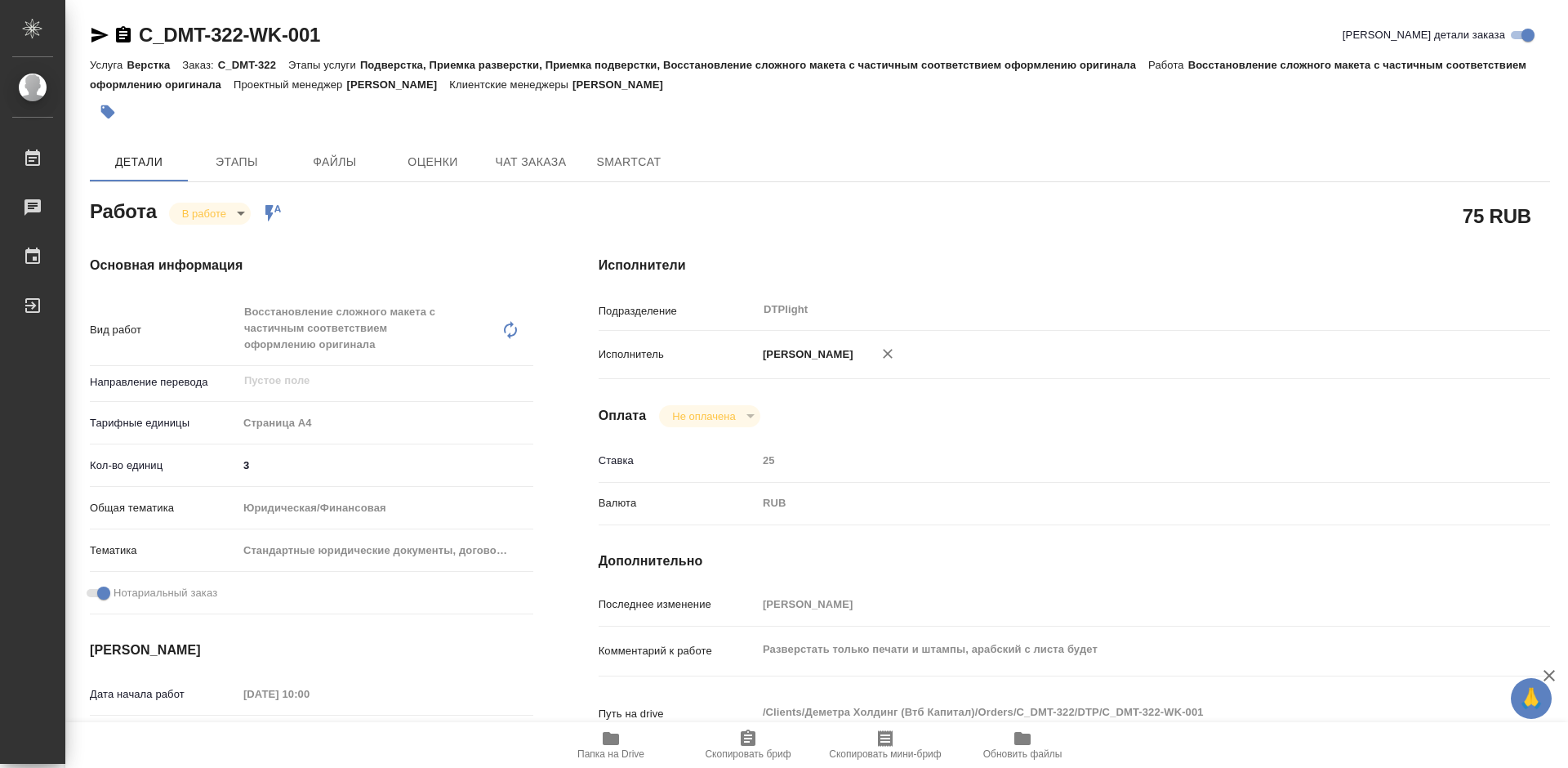
type input "02.10.2025 11:00"
type input "02.10.2025 14:00"
type input "DTPlight"
type input "notPayed"
type input "25"
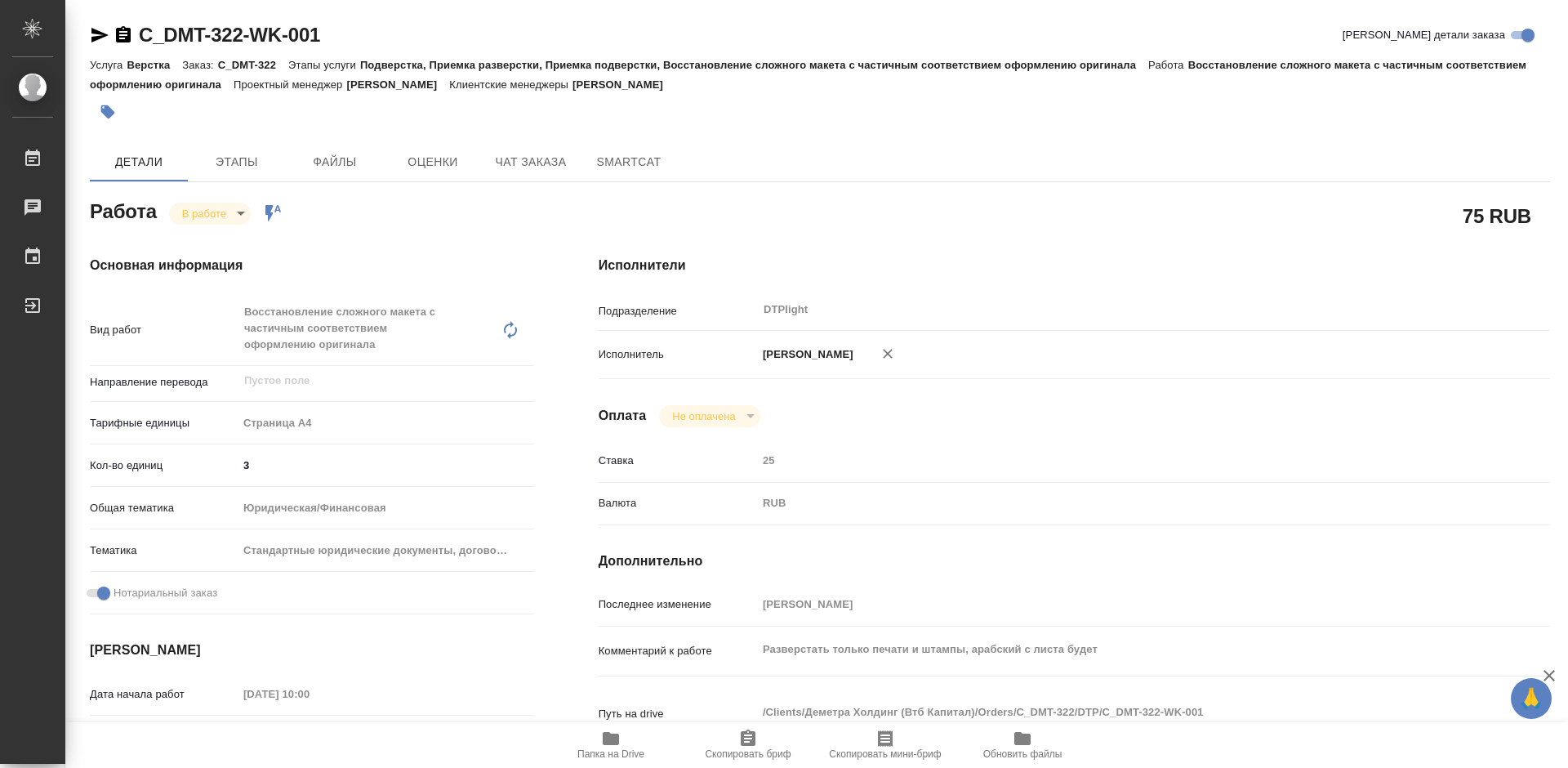
type input "RUB"
type input "Третьякова Мария"
type textarea "Разверстать только печати и штампы, арабский с листа будет"
type textarea "x"
type textarea "/Clients/Деметра Холдинг (Втб Капитал)/Orders/C_DMT-322/DTP/C_DMT-322-WK-001"
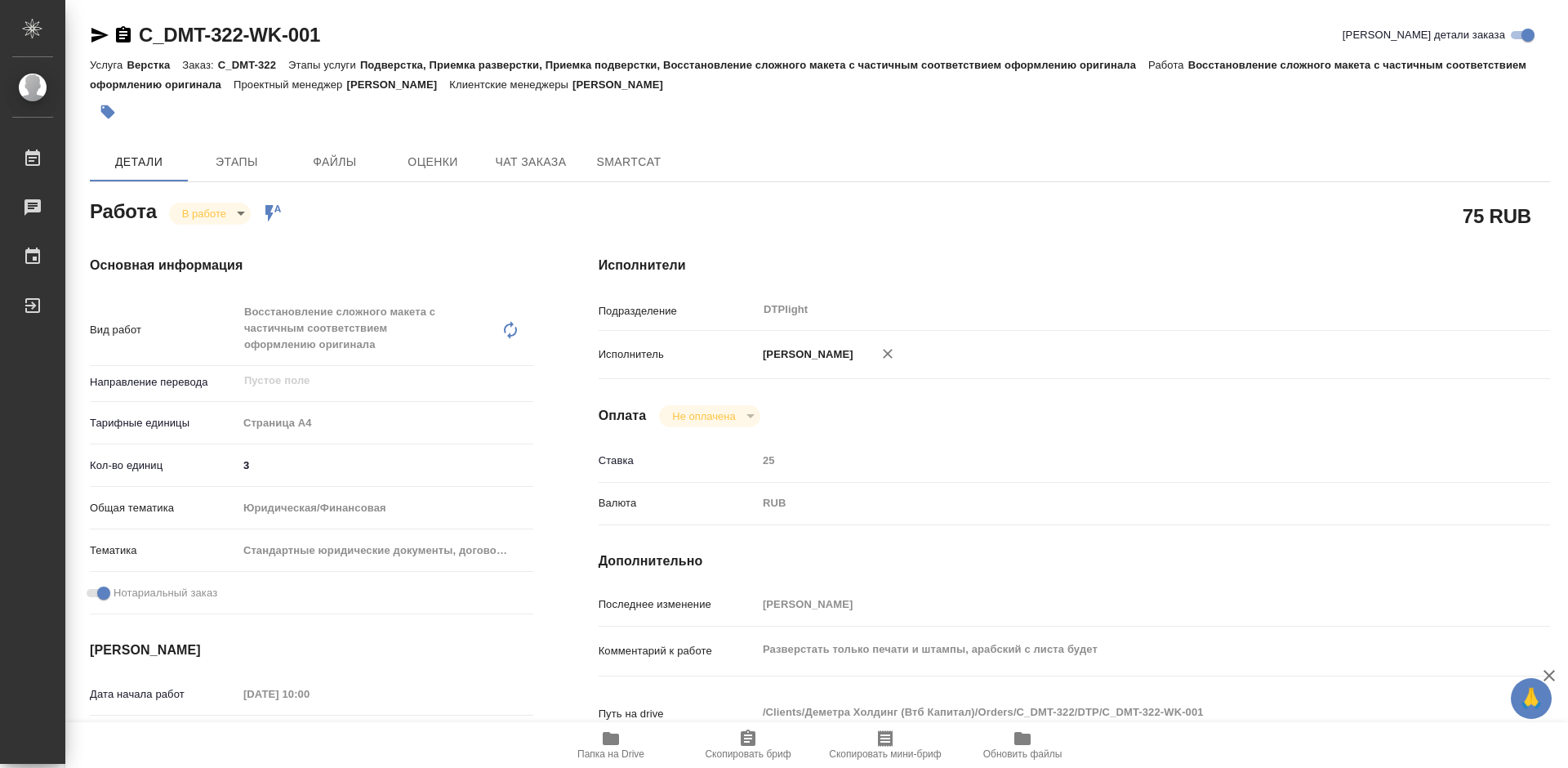
type textarea "x"
type input "C_DMT-322"
type input "Верстка"
type input "Подверстка, Приемка разверстки, Приемка подверстки, Восстановление сложного мак…"
type input "Димитриева Юлия"
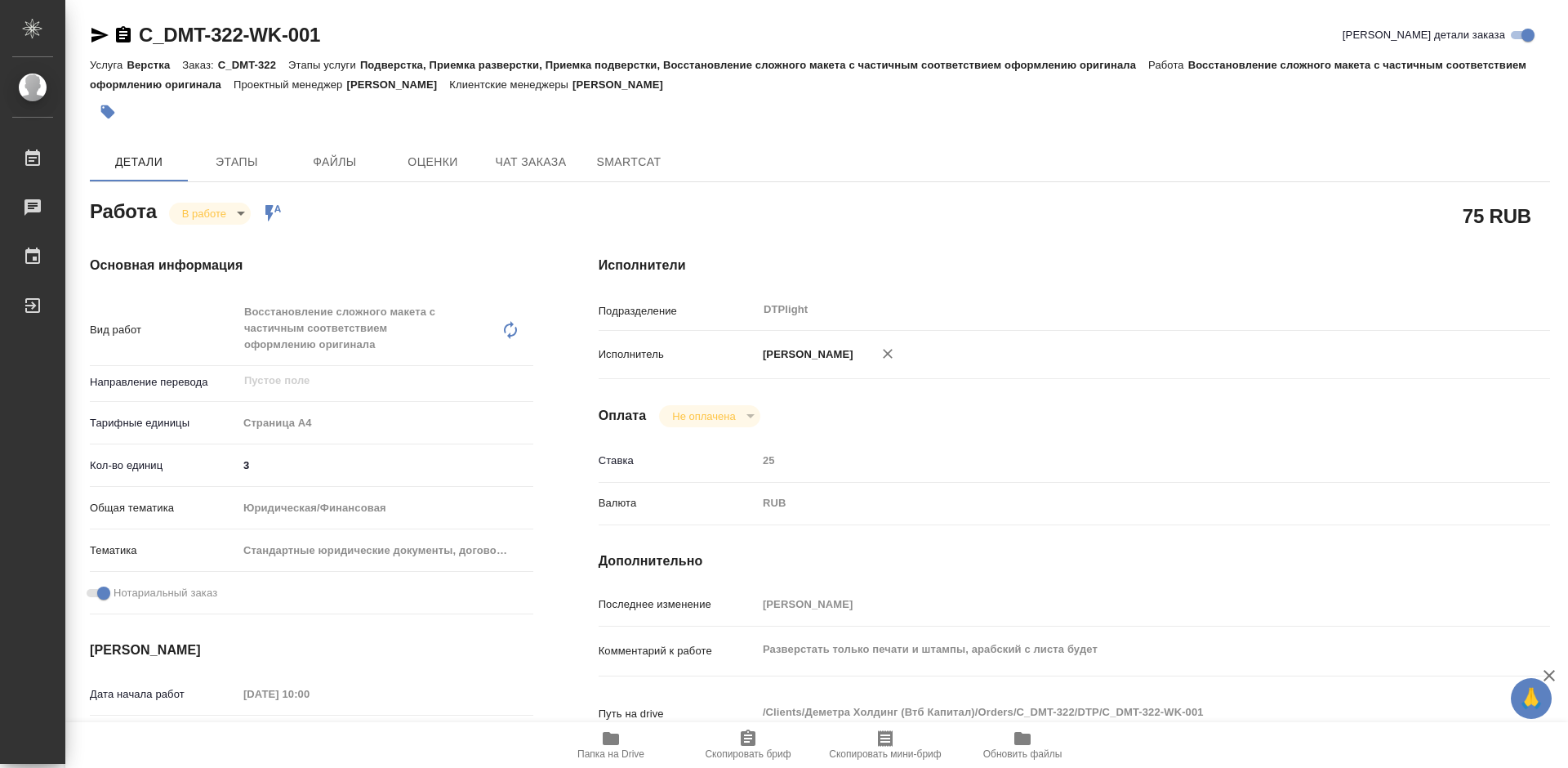
type input "Малофеева Екатерина"
type input "/Clients/Деметра Холдинг (Втб Капитал)/Orders/C_DMT-322"
type textarea "x"
type textarea "переводим только то, что не дублируется. текст доверенности не нужен В папку Re…"
type textarea "x"
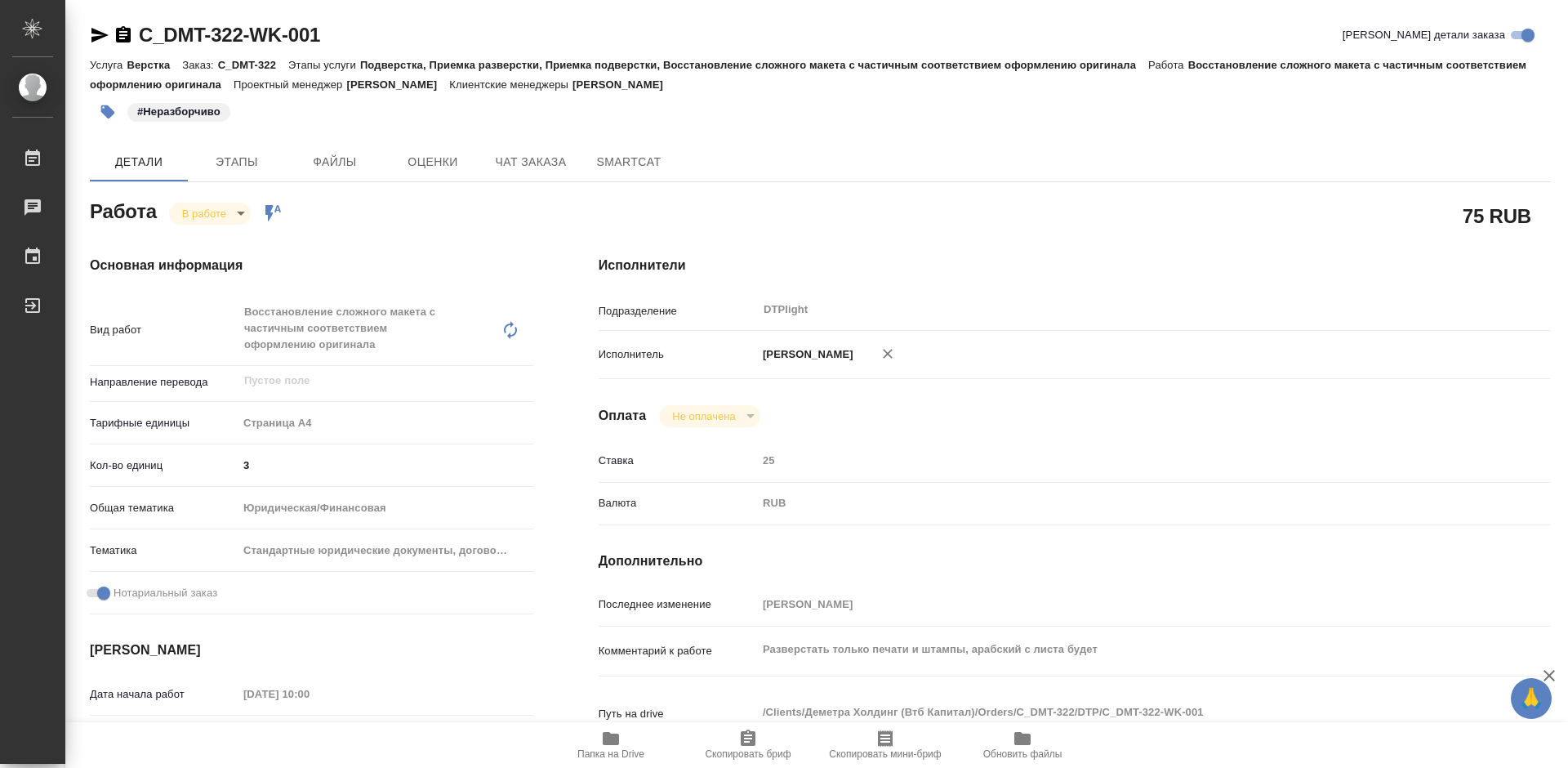
type textarea "x"
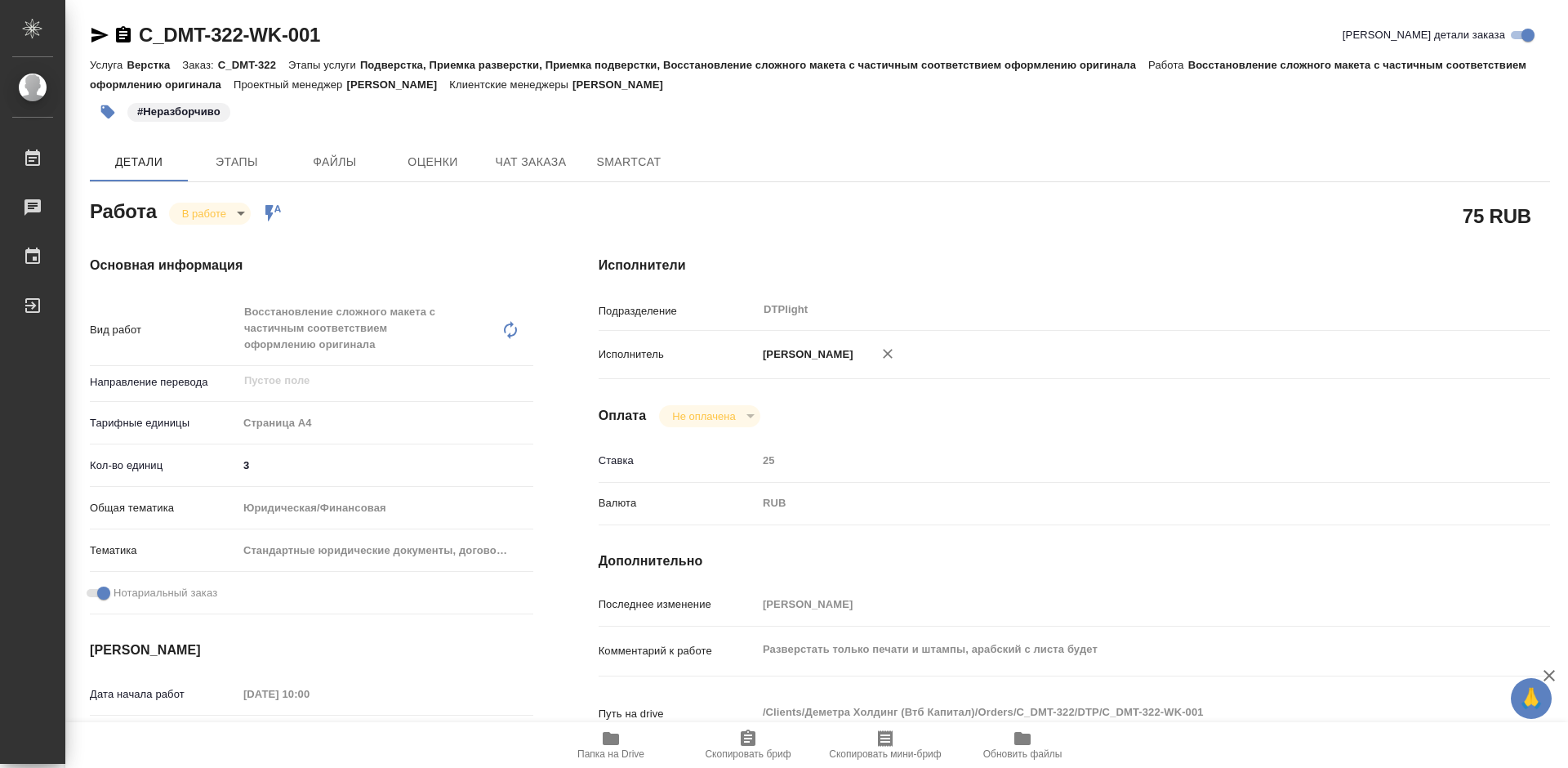
type textarea "x"
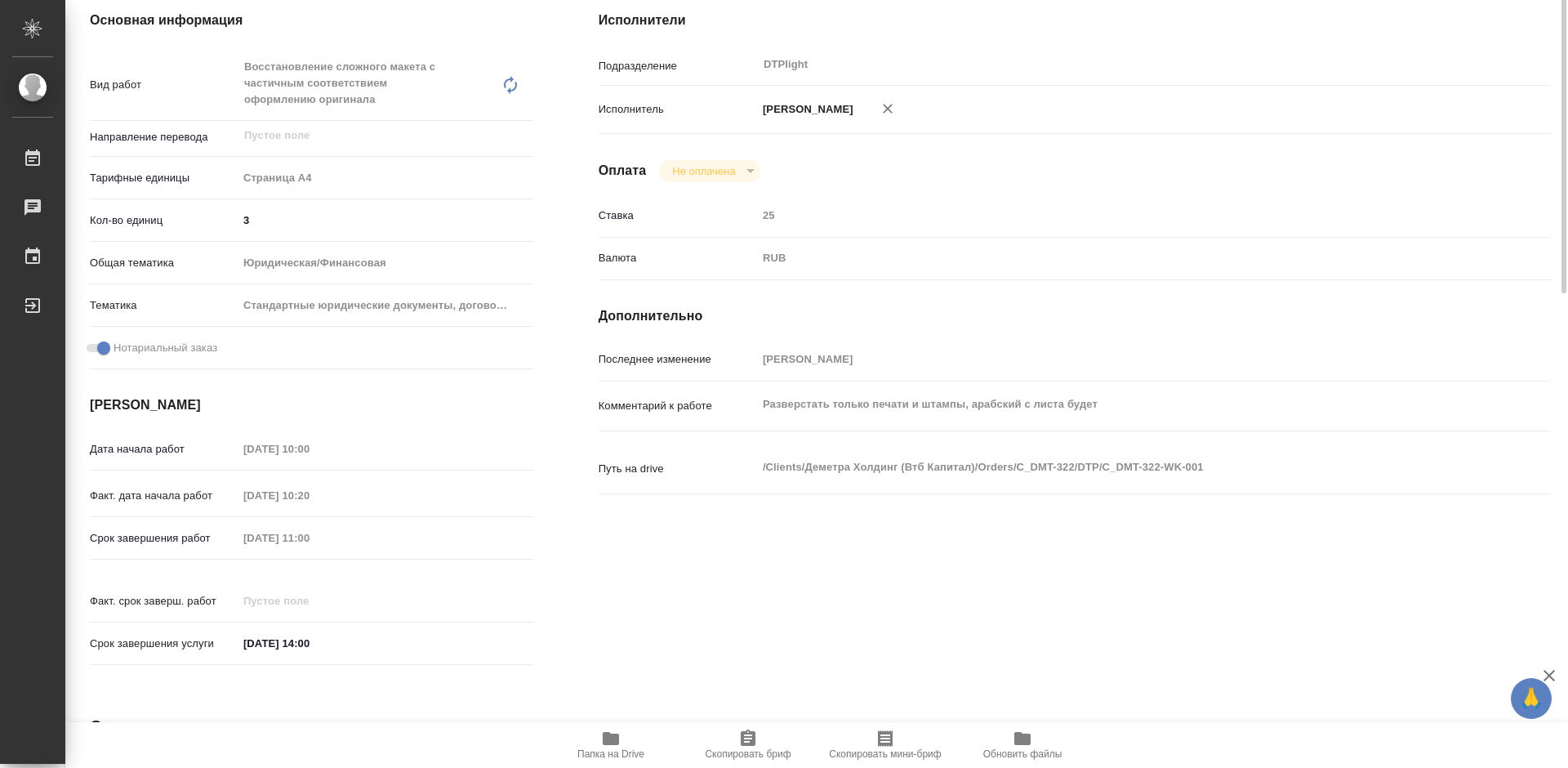
type textarea "x"
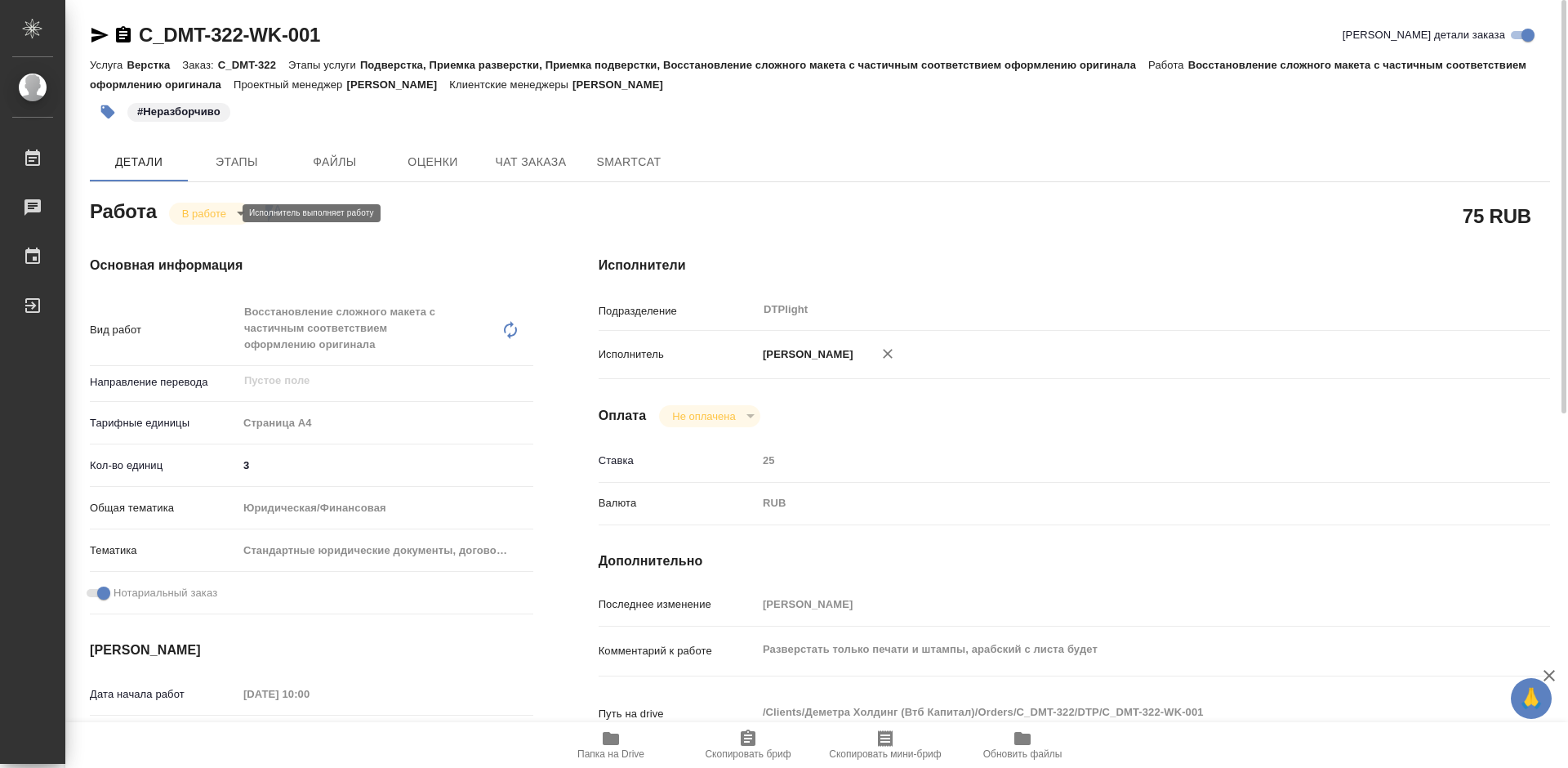
click at [221, 215] on body "🙏 .cls-1 fill:#fff; AWATERA Tretyakova Mariya Работы 0 Чаты График Выйти C_DMT-…" at bounding box center [784, 384] width 1568 height 768
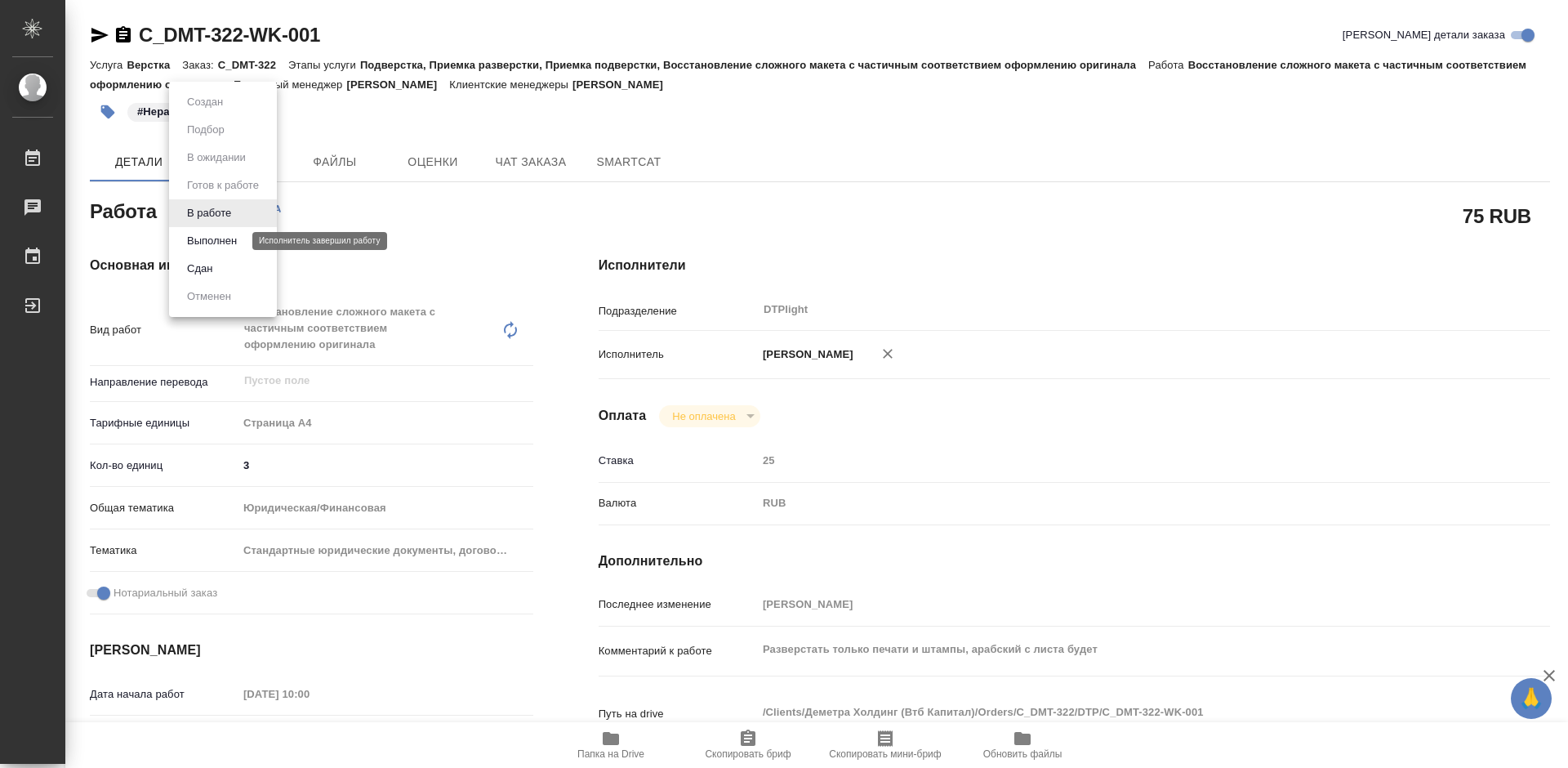
click at [228, 240] on button "Выполнен" at bounding box center [212, 240] width 60 height 18
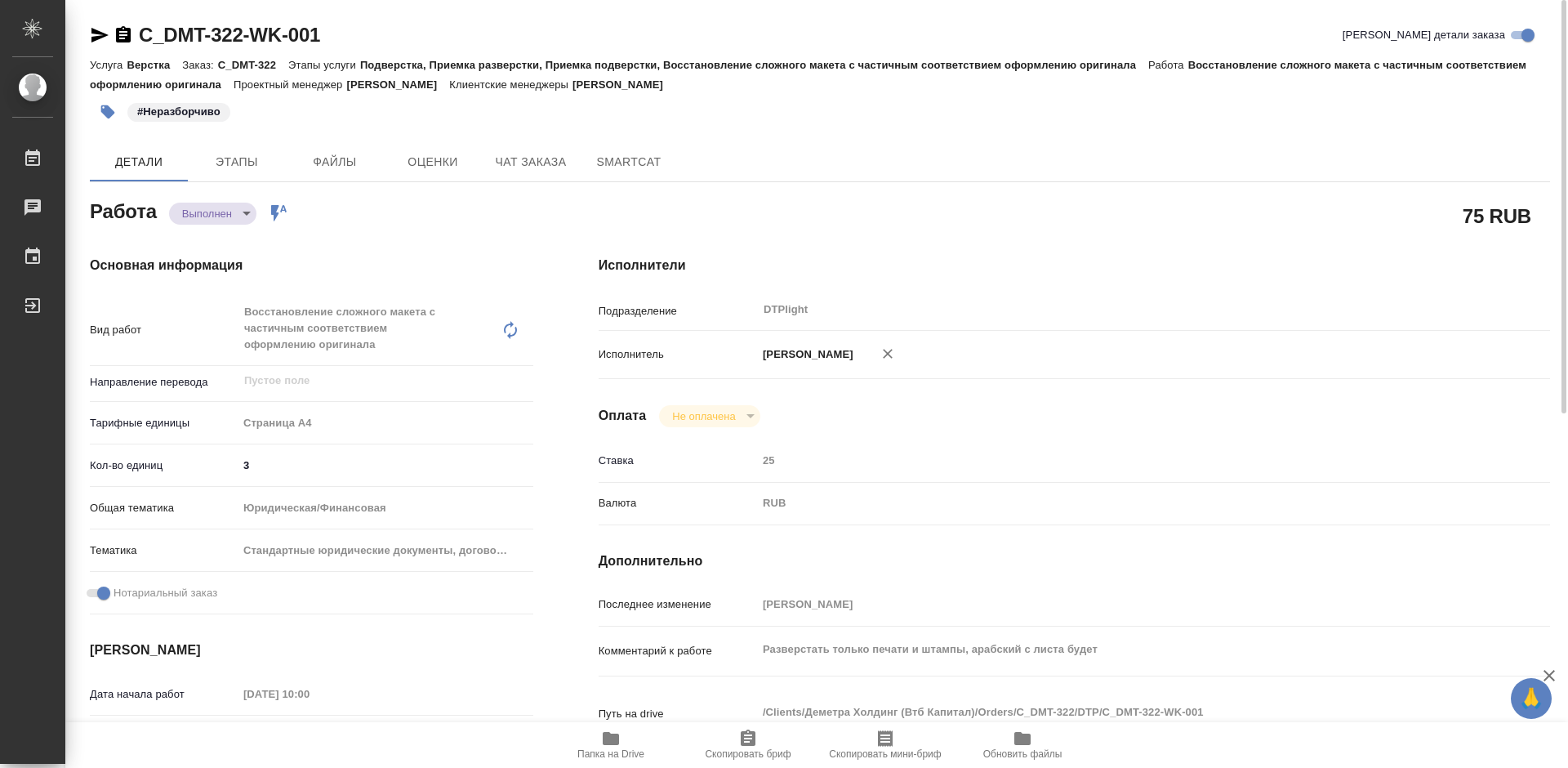
type textarea "x"
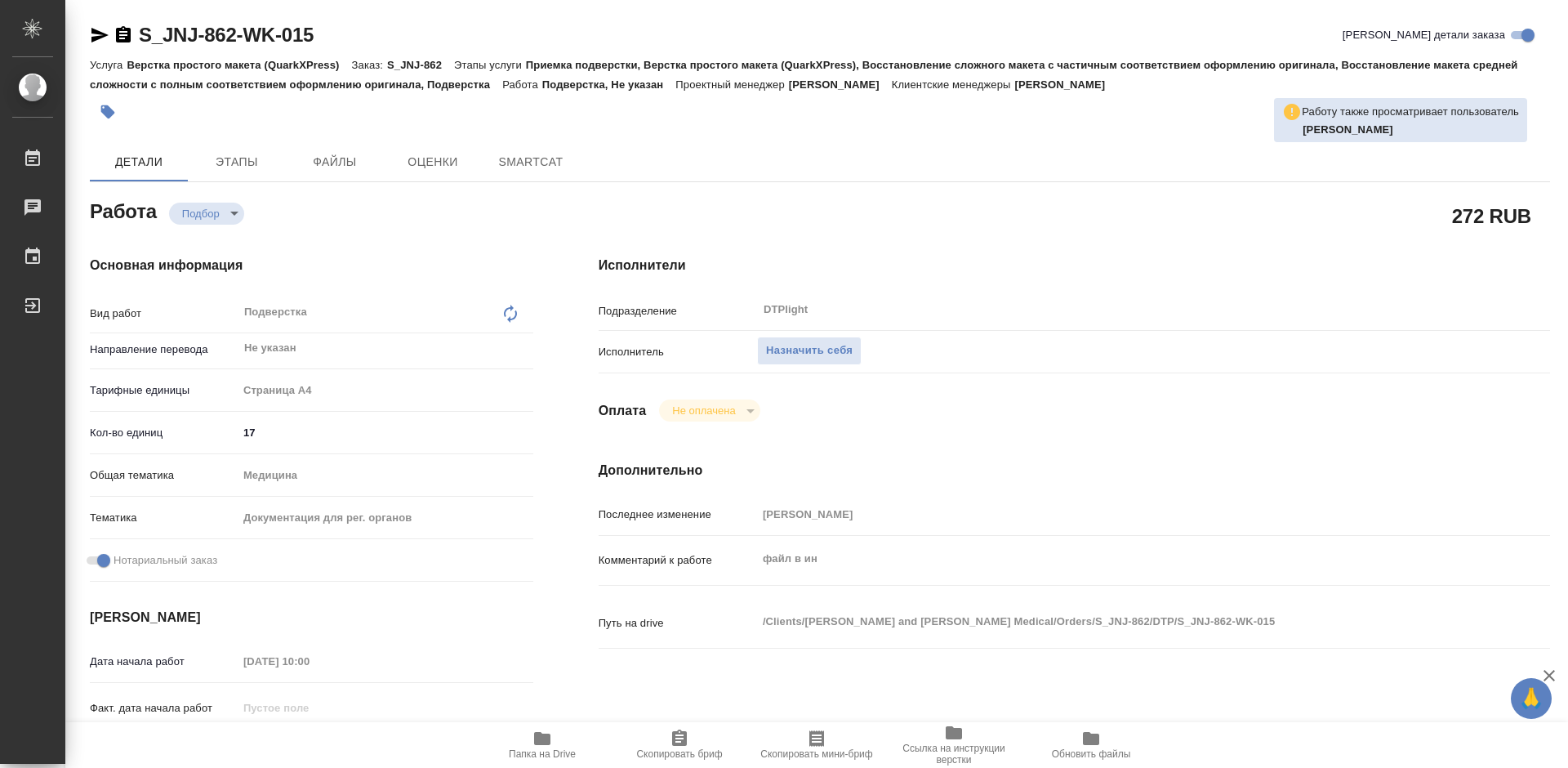
type textarea "x"
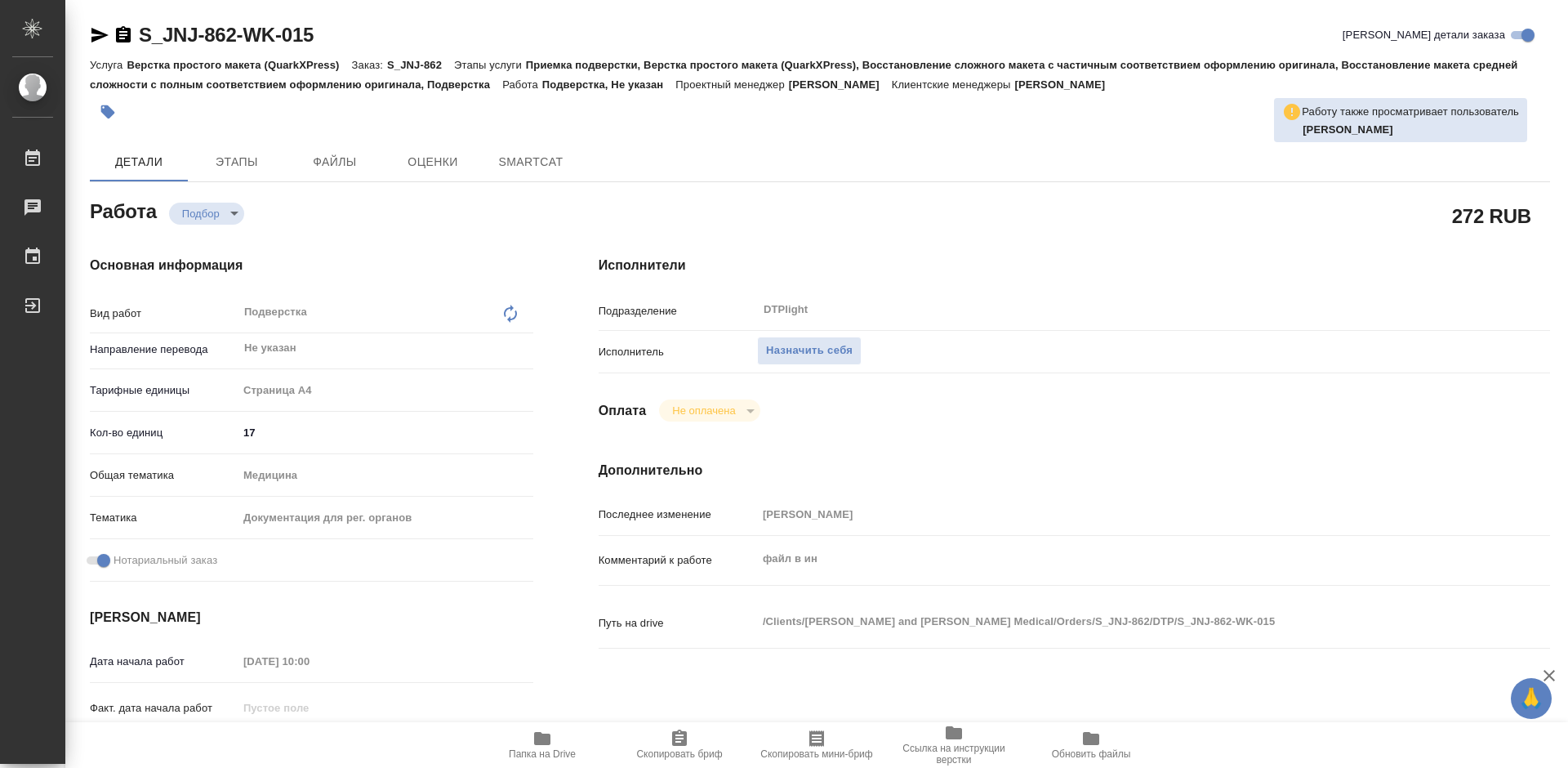
type textarea "x"
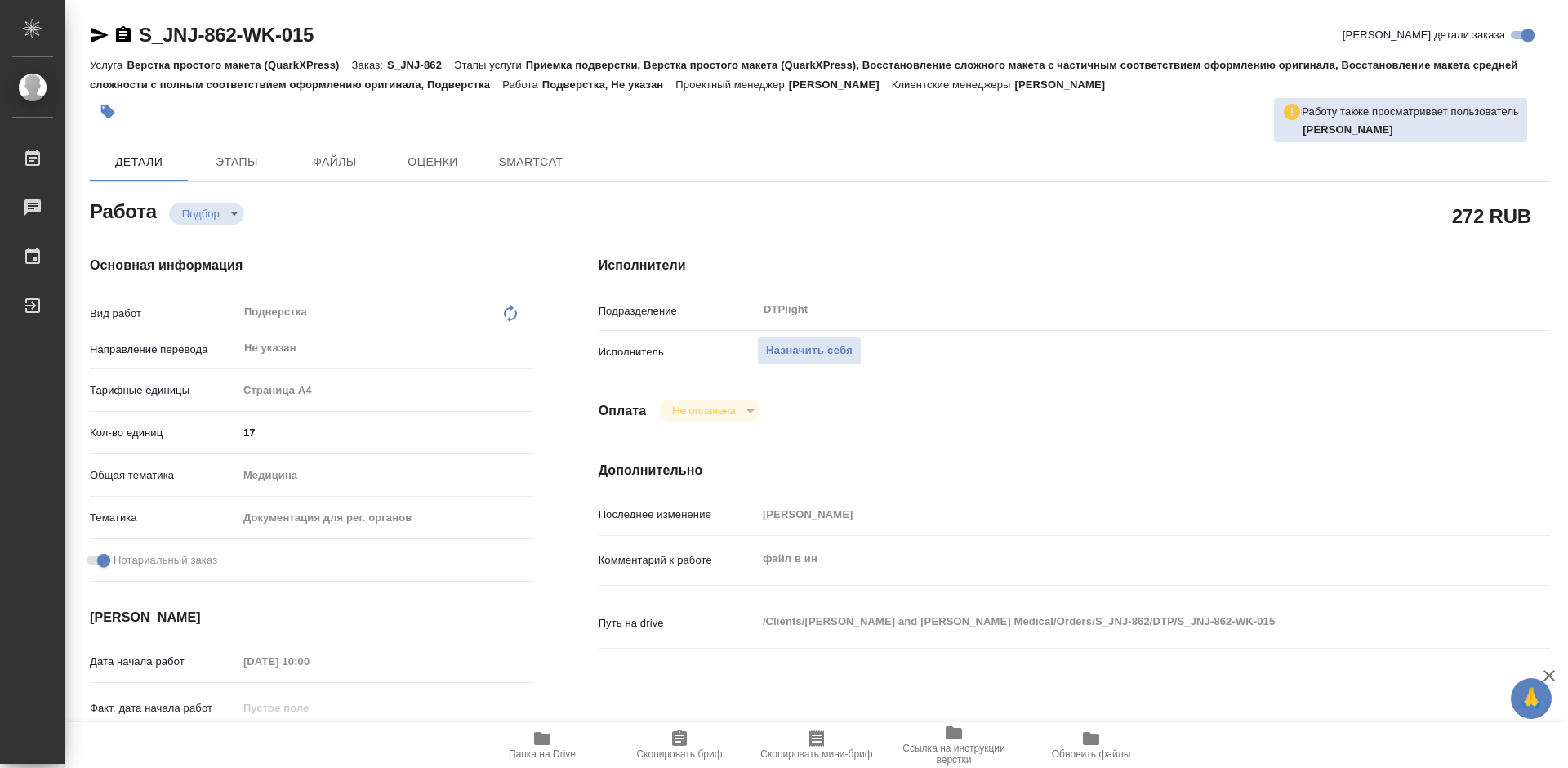
type textarea "x"
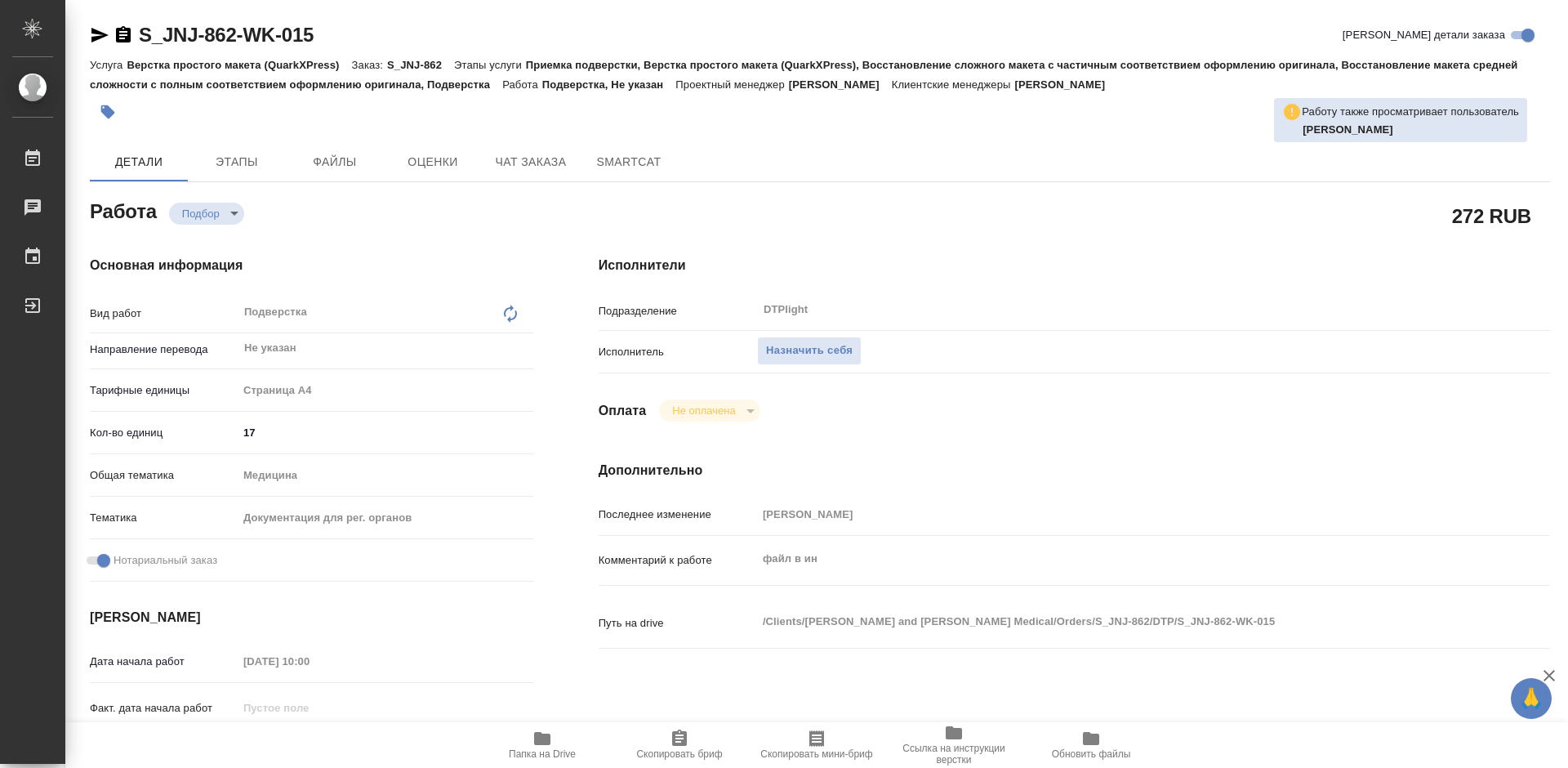
type textarea "x"
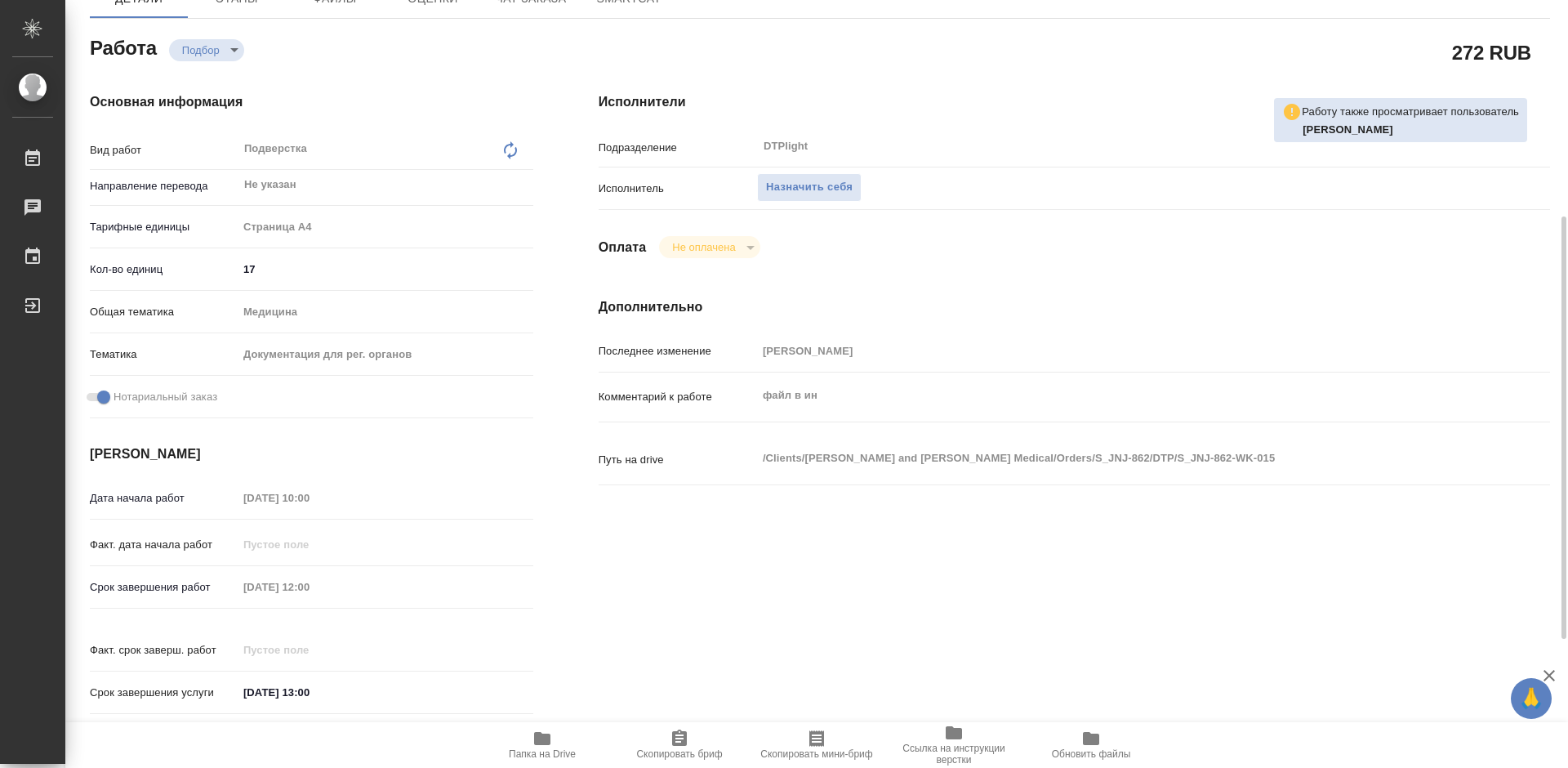
scroll to position [245, 0]
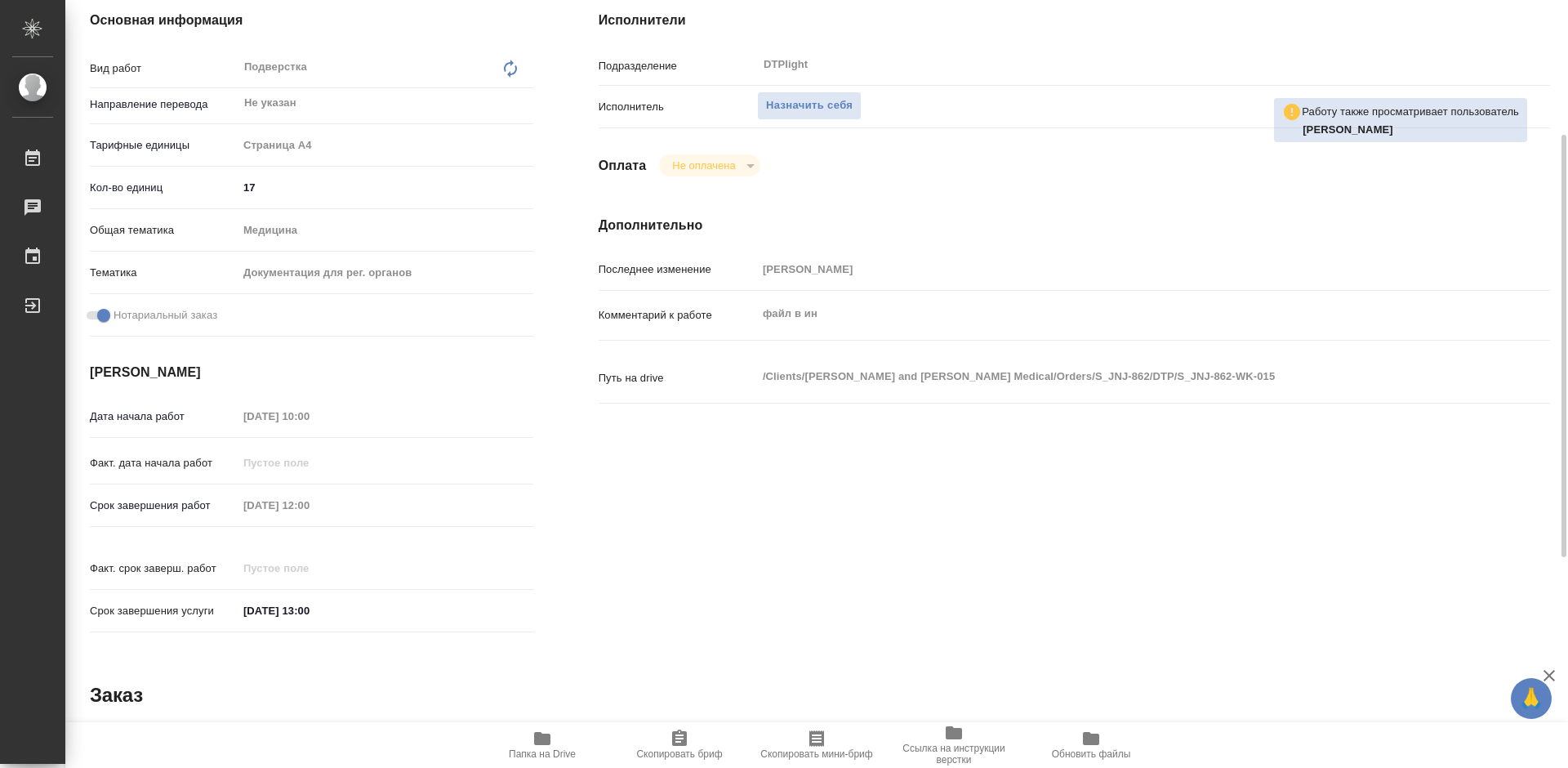
type textarea "x"
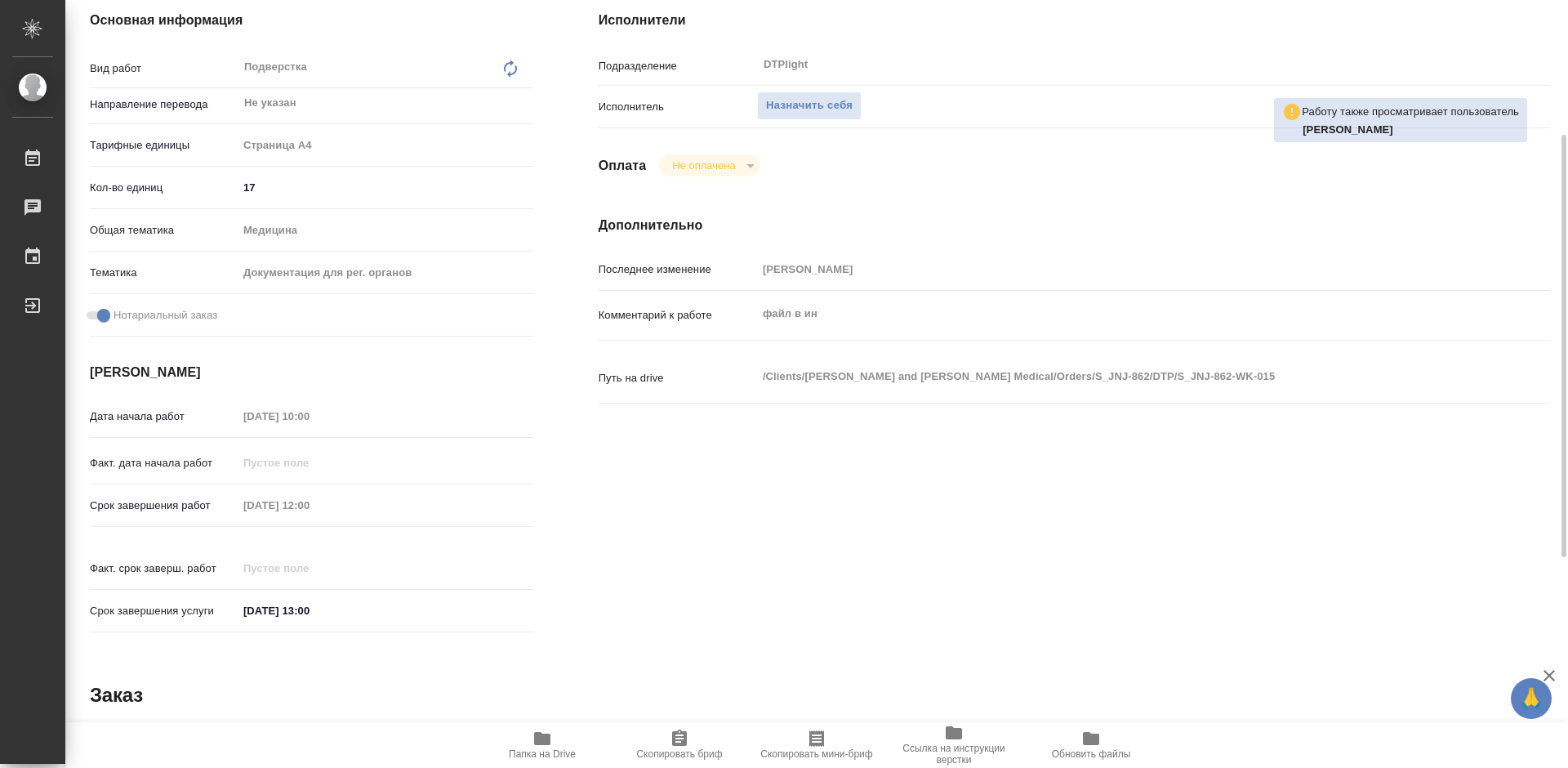
click at [545, 742] on icon "button" at bounding box center [542, 738] width 16 height 14
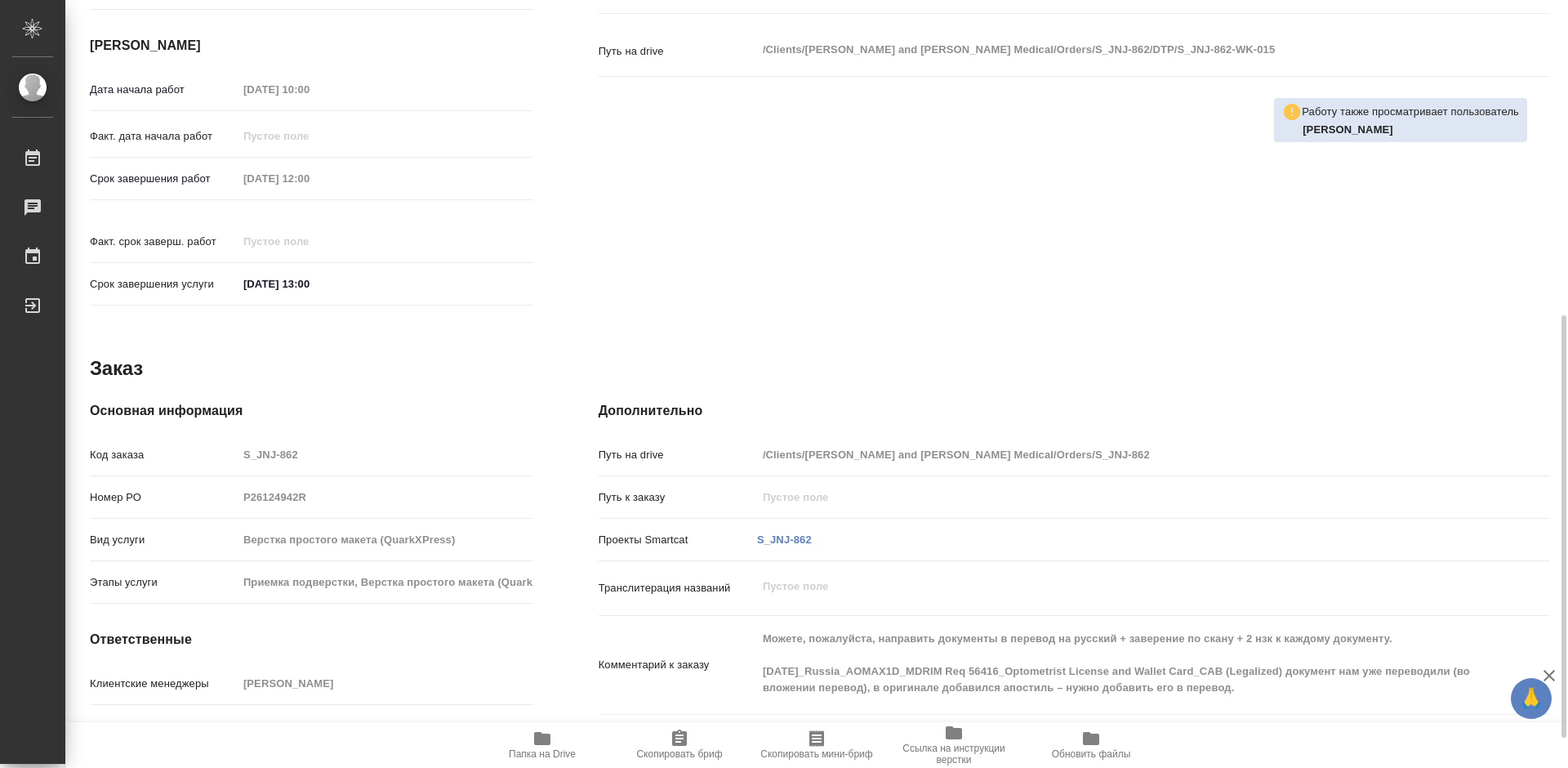
scroll to position [625, 0]
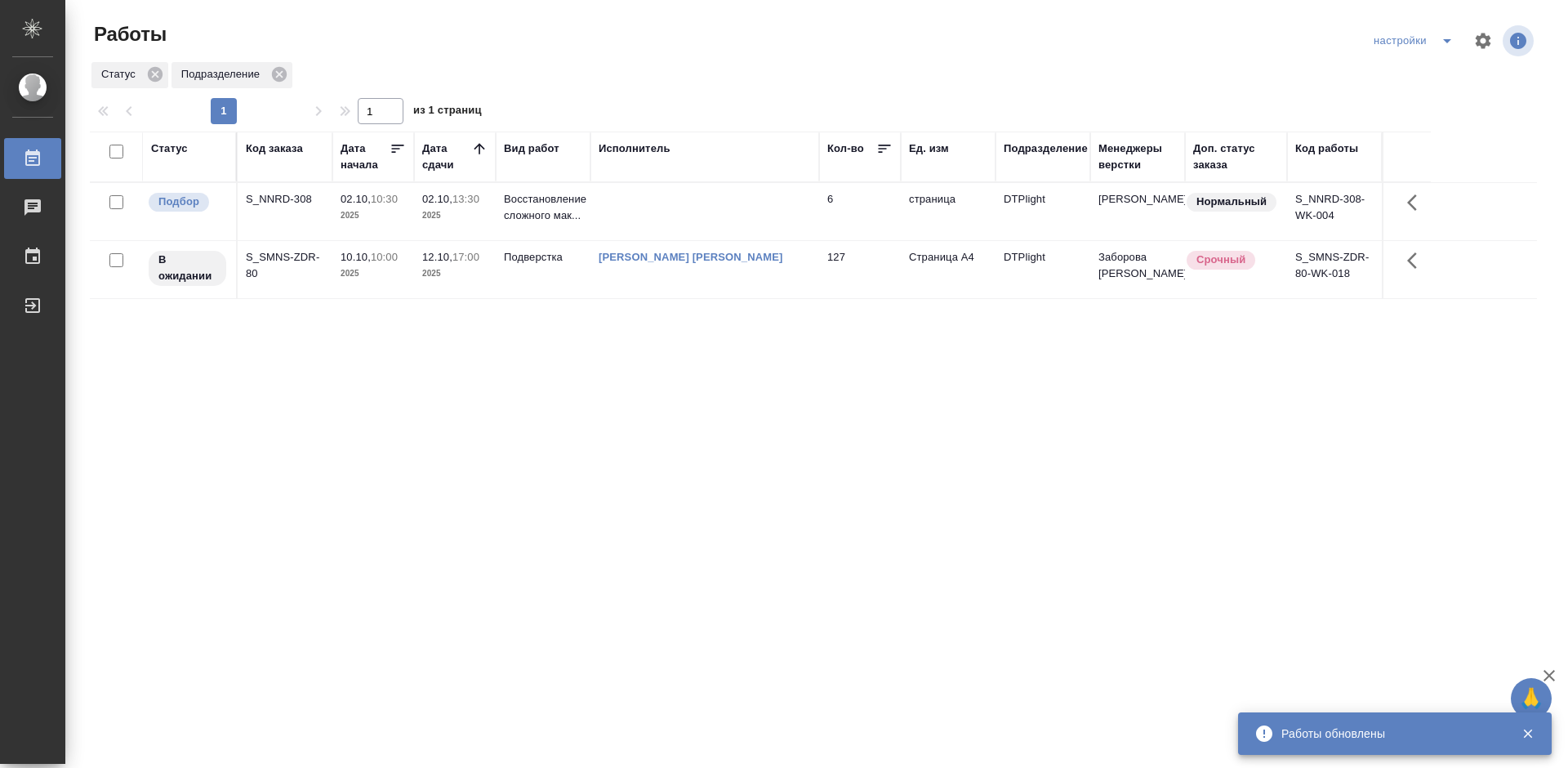
click at [667, 474] on div "Статус Код заказа Дата начала Дата сдачи Вид работ Исполнитель Кол-во Ед. изм П…" at bounding box center [813, 425] width 1447 height 588
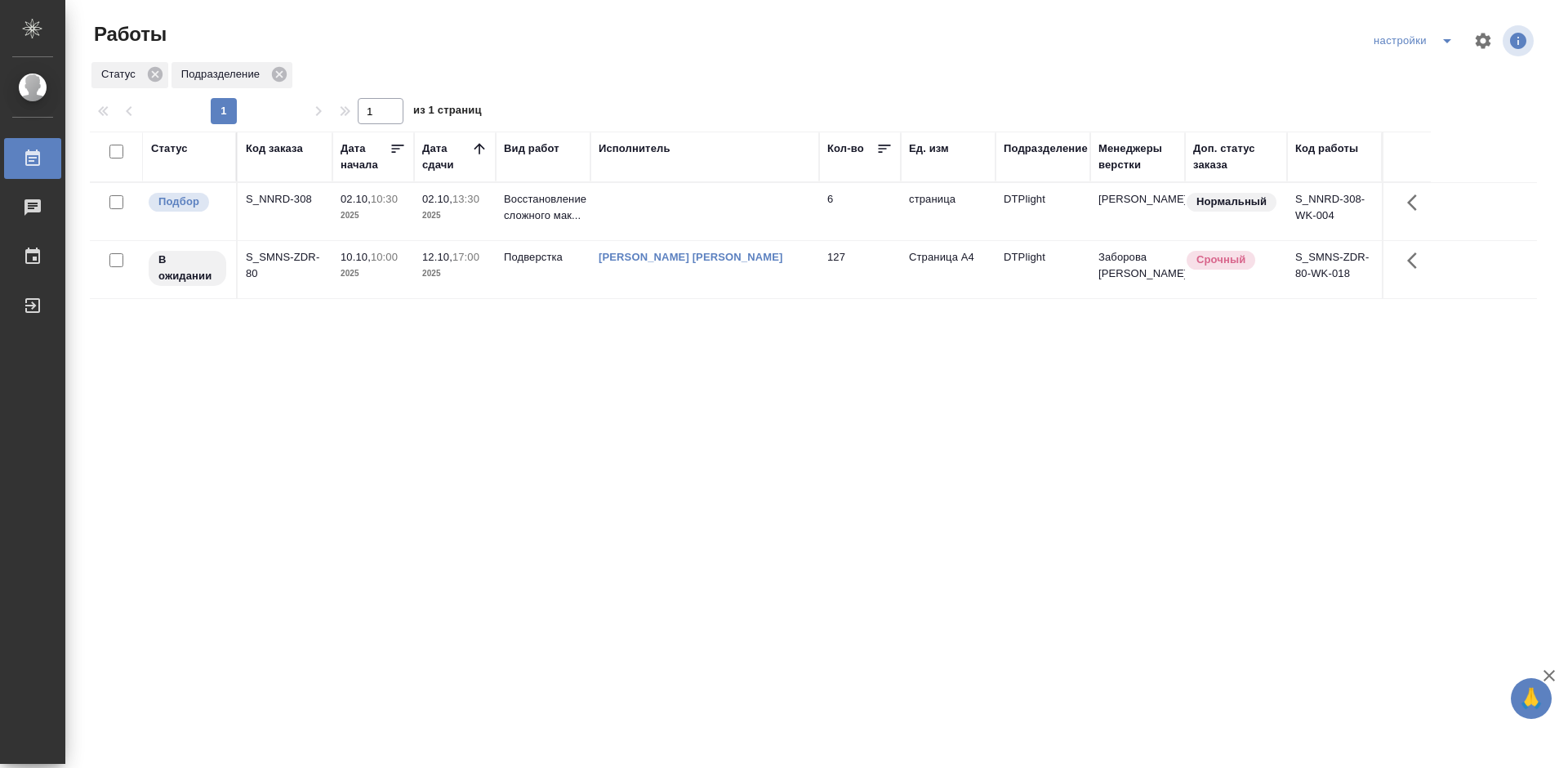
click at [268, 201] on div "S_NNRD-308" at bounding box center [285, 199] width 78 height 16
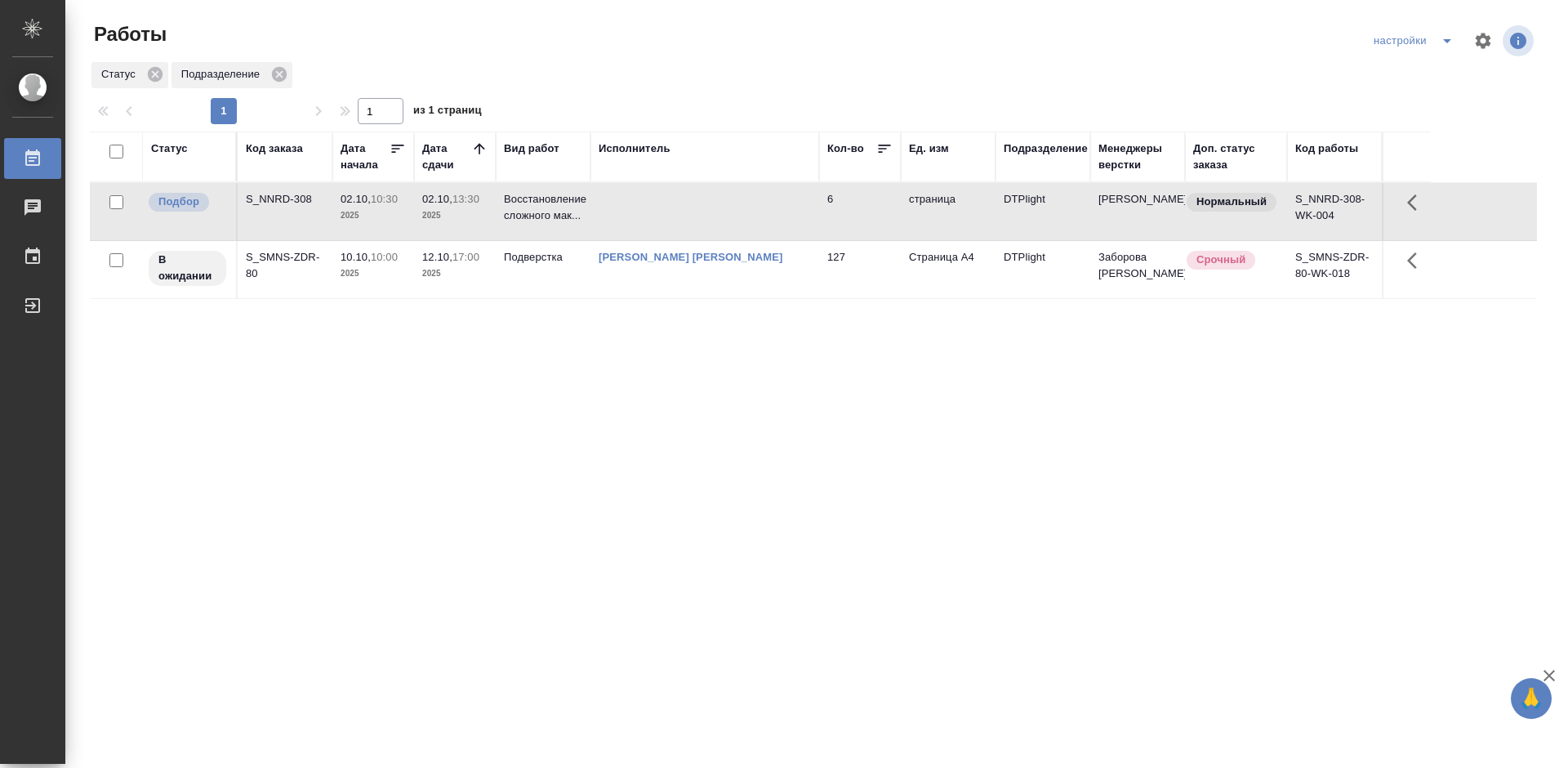
click at [268, 201] on div "S_NNRD-308" at bounding box center [285, 199] width 78 height 16
click at [524, 423] on div "Статус Код заказа Дата начала Дата сдачи Вид работ Исполнитель Кол-во Ед. изм П…" at bounding box center [813, 425] width 1447 height 588
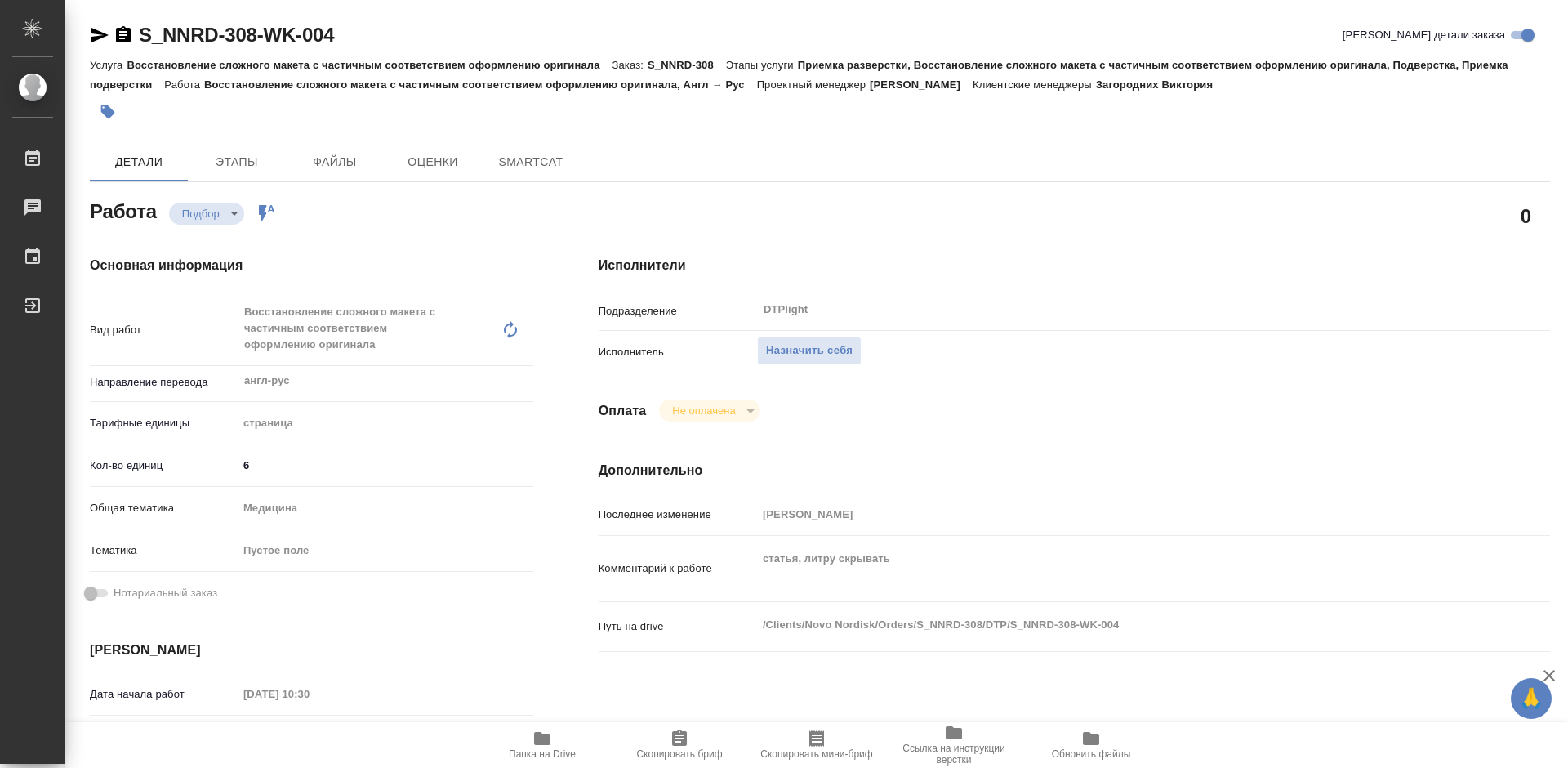
type textarea "x"
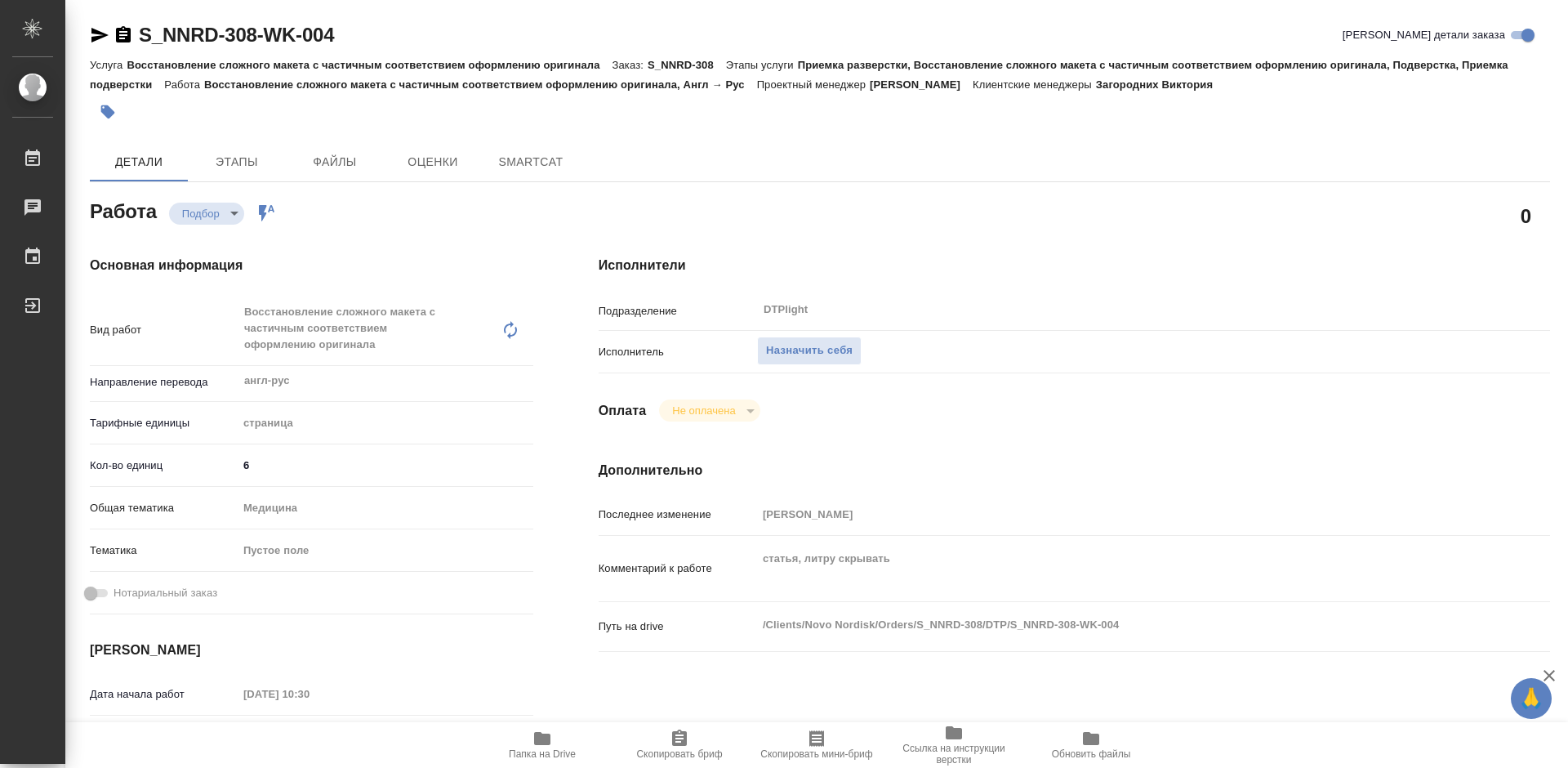
type textarea "x"
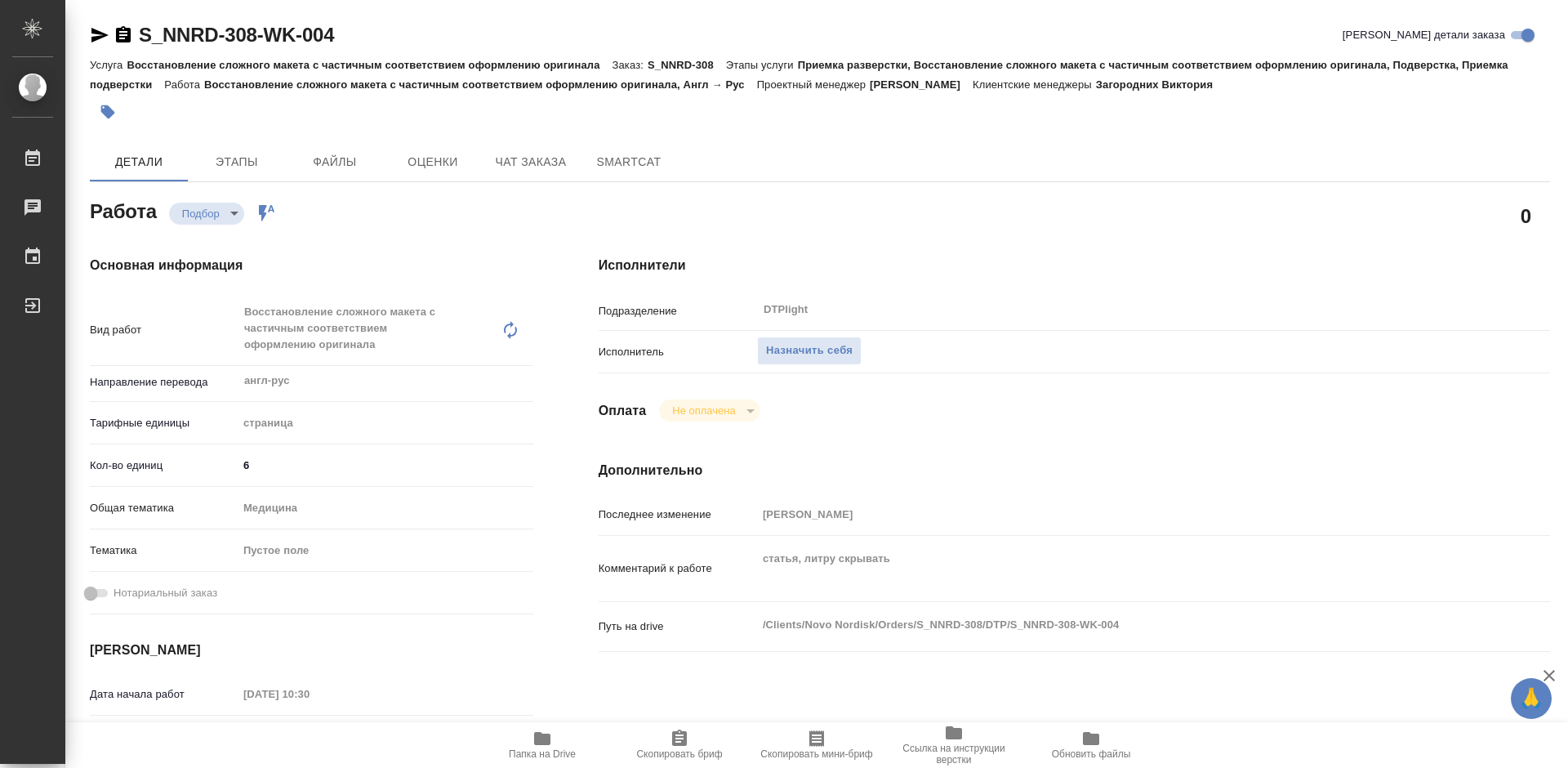
click at [544, 736] on icon "button" at bounding box center [542, 738] width 16 height 14
type textarea "x"
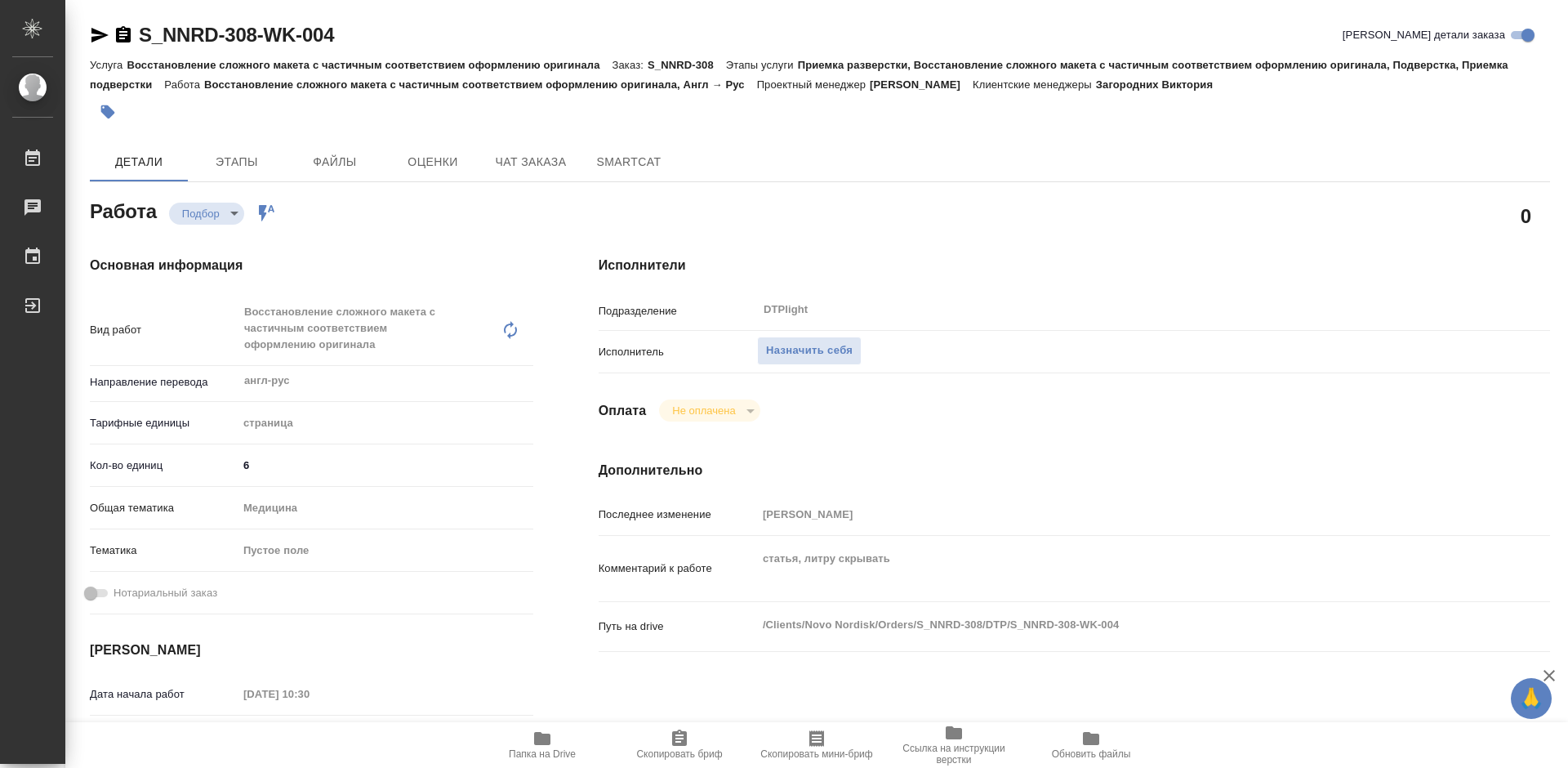
type textarea "x"
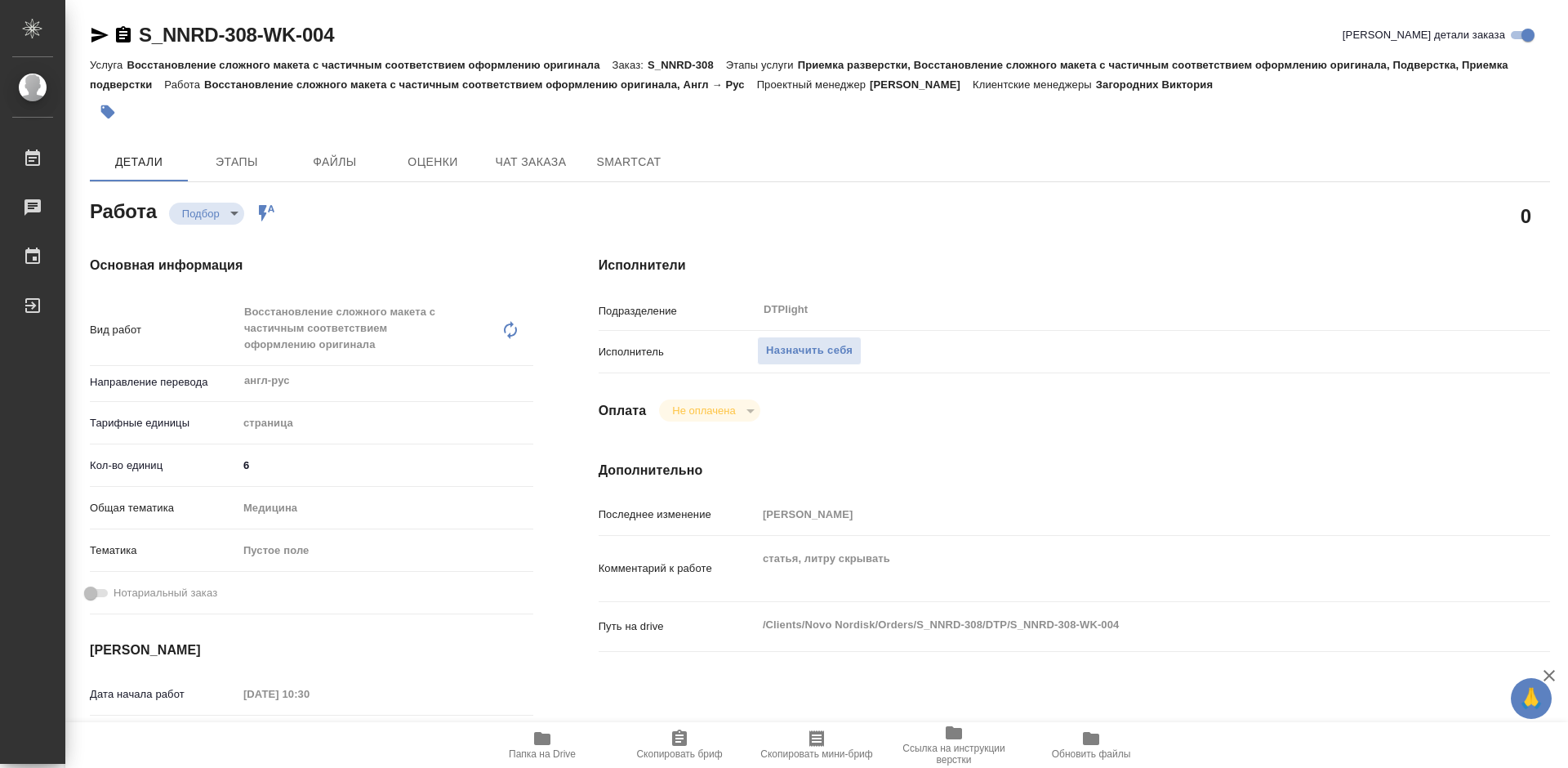
type textarea "x"
